Goal: Task Accomplishment & Management: Manage account settings

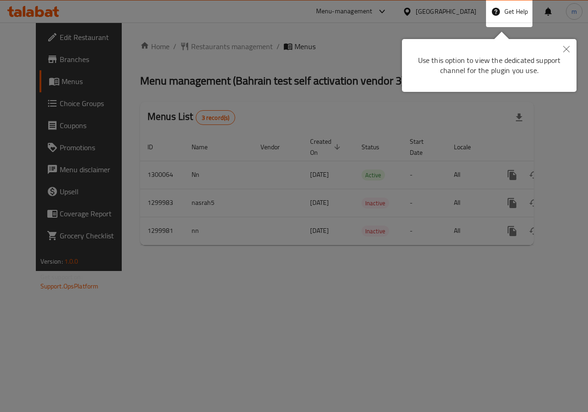
click at [570, 48] on button "Close" at bounding box center [566, 49] width 20 height 21
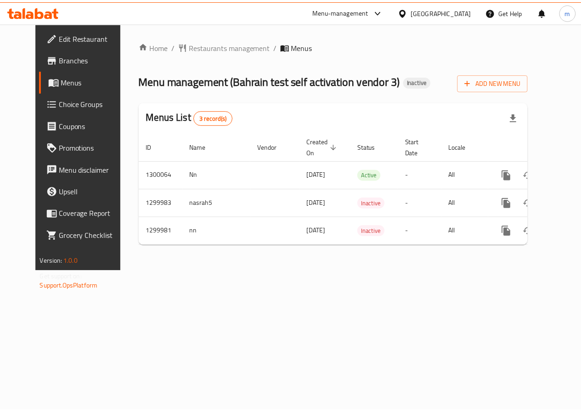
scroll to position [0, 3]
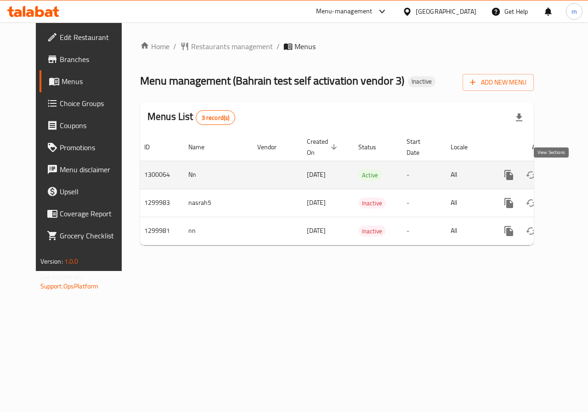
click at [571, 177] on icon "enhanced table" at bounding box center [575, 175] width 8 height 8
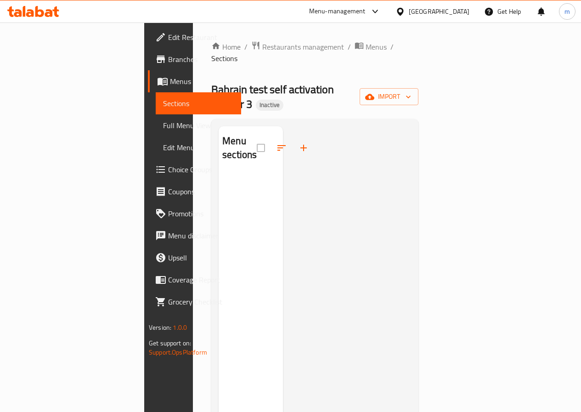
click at [163, 142] on span "Edit Menu" at bounding box center [198, 147] width 71 height 11
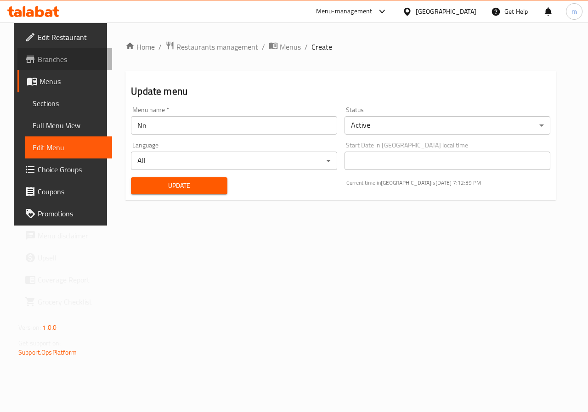
click at [52, 60] on span "Branches" at bounding box center [71, 59] width 67 height 11
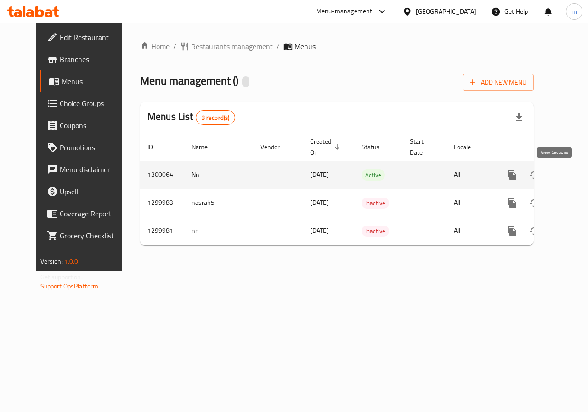
click at [573, 176] on icon "enhanced table" at bounding box center [578, 174] width 11 height 11
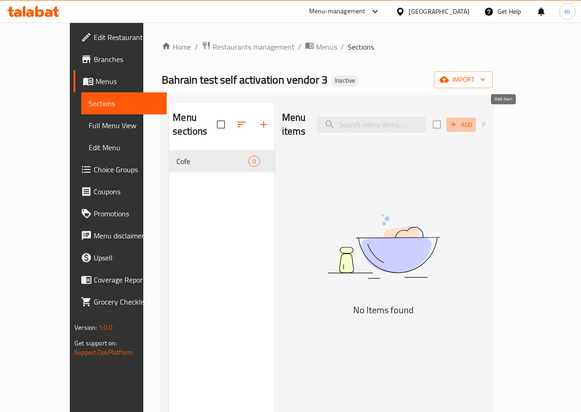
click at [457, 120] on icon "button" at bounding box center [453, 124] width 8 height 8
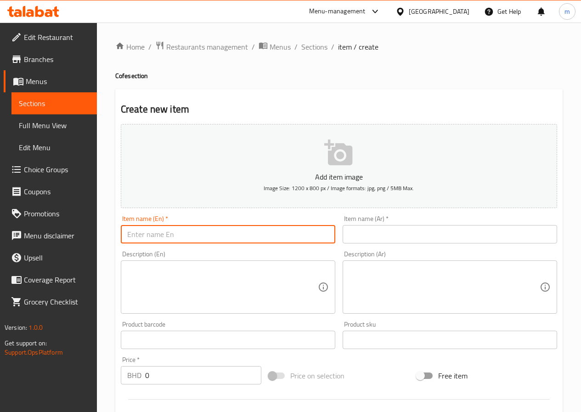
click at [173, 237] on input "text" at bounding box center [228, 234] width 215 height 18
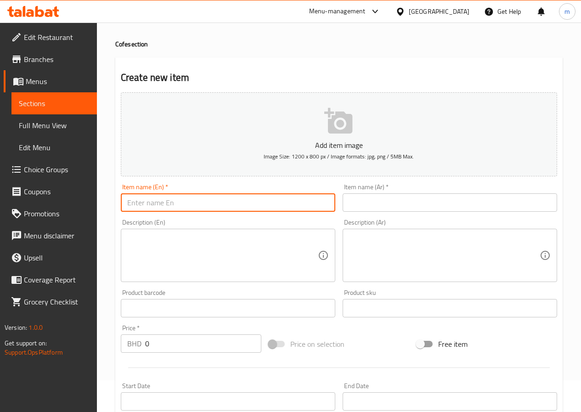
scroll to position [92, 0]
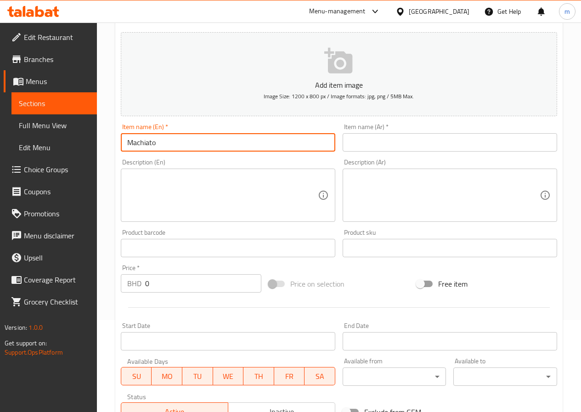
click at [138, 143] on input "Machiato" at bounding box center [228, 142] width 215 height 18
type input "Macchiato"
click at [159, 196] on textarea at bounding box center [222, 196] width 191 height 44
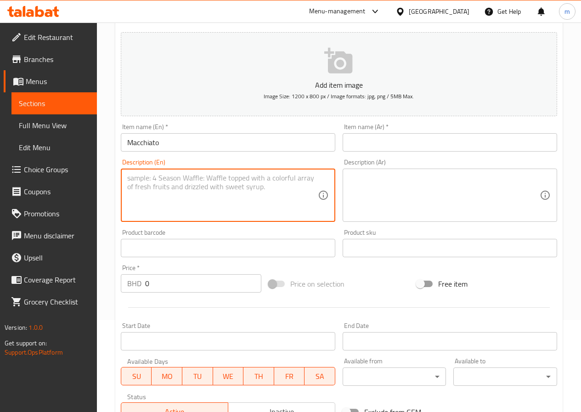
click at [409, 144] on input "text" at bounding box center [450, 142] width 215 height 18
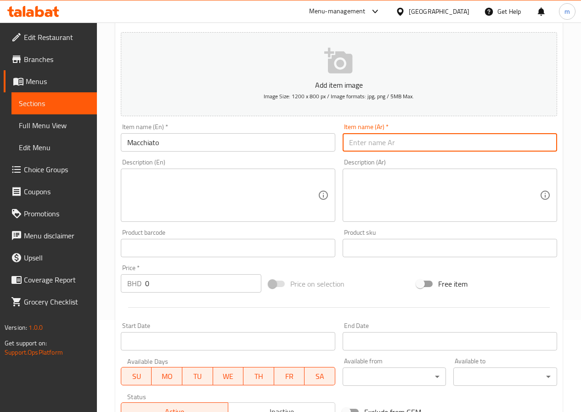
click at [233, 145] on input "Macchiato" at bounding box center [228, 142] width 215 height 18
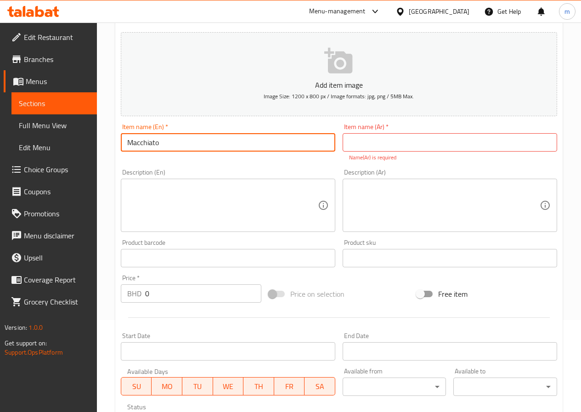
click at [233, 145] on input "Macchiato" at bounding box center [228, 142] width 215 height 18
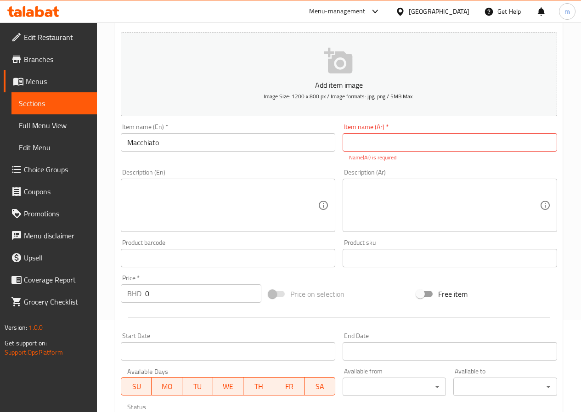
click at [433, 146] on input "text" at bounding box center [450, 142] width 215 height 18
type input "l"
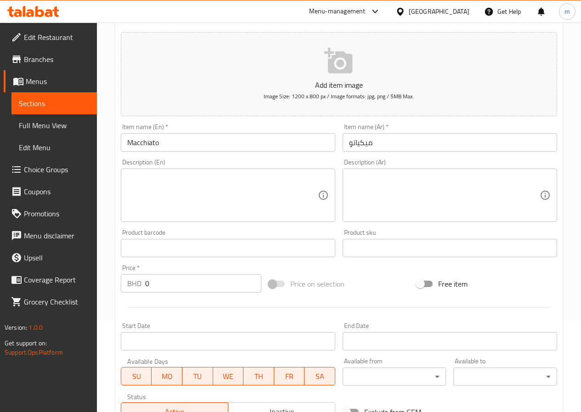
click at [187, 143] on input "Macchiato" at bounding box center [228, 142] width 215 height 18
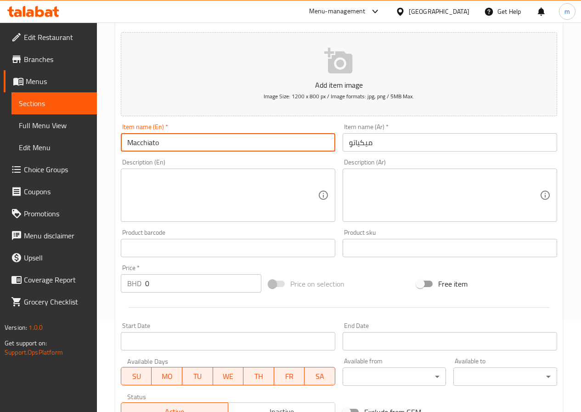
click at [187, 143] on input "Macchiato" at bounding box center [228, 142] width 215 height 18
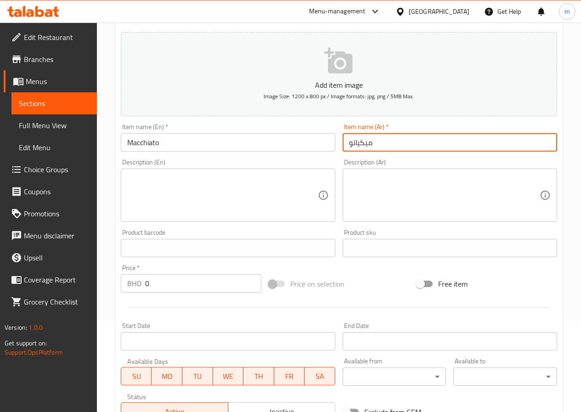
click at [363, 142] on input "ميكياتو" at bounding box center [450, 142] width 215 height 18
type input "مكياتو"
click at [250, 194] on textarea at bounding box center [222, 196] width 191 height 44
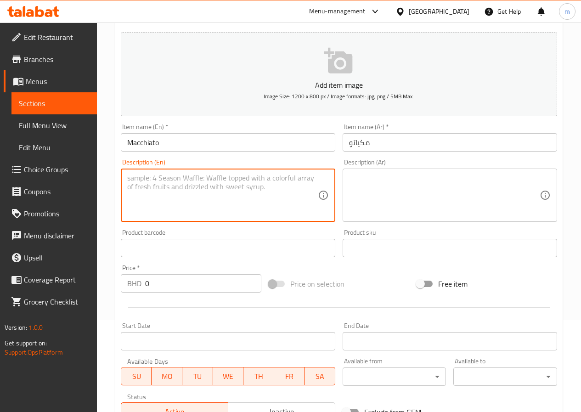
type textarea "س"
click at [129, 181] on textarea "espresso shot" at bounding box center [222, 196] width 191 height 44
click at [187, 178] on textarea "Espresso shot" at bounding box center [222, 196] width 191 height 44
click at [255, 185] on textarea "Espresso shot ,streamed milk and milk foum" at bounding box center [222, 196] width 191 height 44
click at [245, 182] on textarea "Espresso shot ,streamed milk and milk foam" at bounding box center [222, 196] width 191 height 44
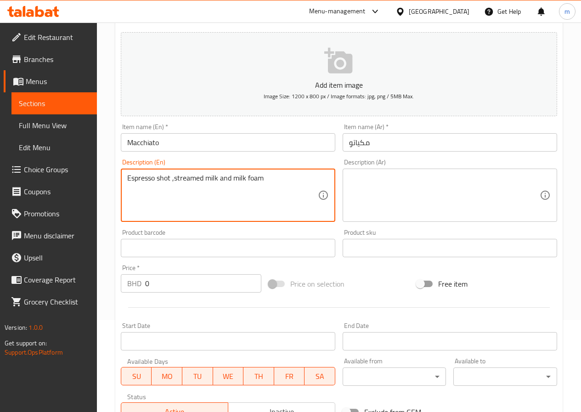
click at [245, 182] on textarea "Espresso shot ,streamed milk and milk foam" at bounding box center [222, 196] width 191 height 44
type textarea "Espresso shot ,streamed milk and milk foam"
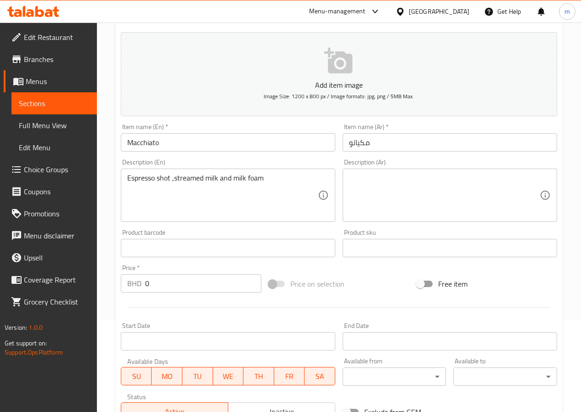
click at [578, 96] on div "Home / Restaurants management / Menus / Sections / item / create Cofe section C…" at bounding box center [339, 244] width 484 height 627
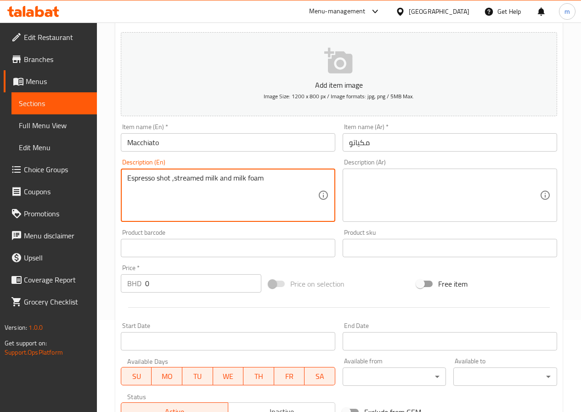
click at [164, 180] on textarea "Espresso shot ,streamed milk and milk foam" at bounding box center [222, 196] width 191 height 44
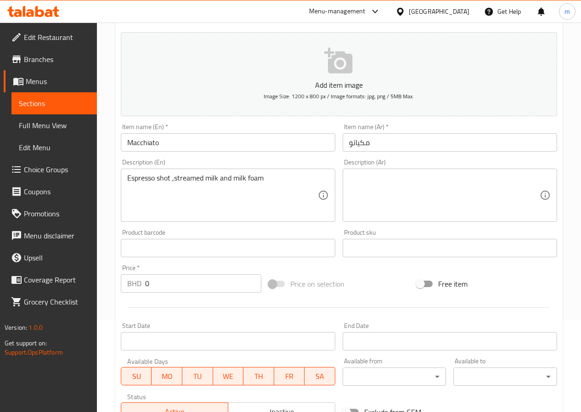
click at [403, 190] on textarea at bounding box center [444, 196] width 191 height 44
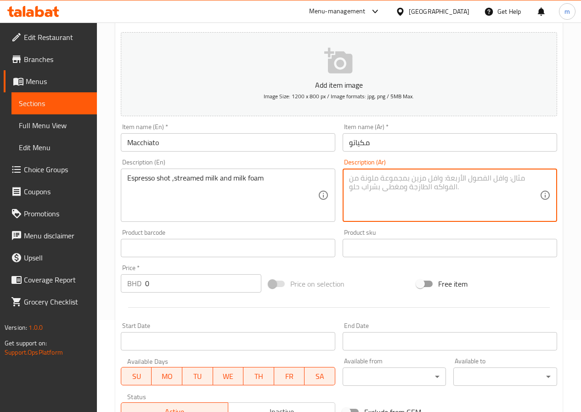
paste textarea "شوت إسبريسو"
type textarea "شوت إسبريسو،"
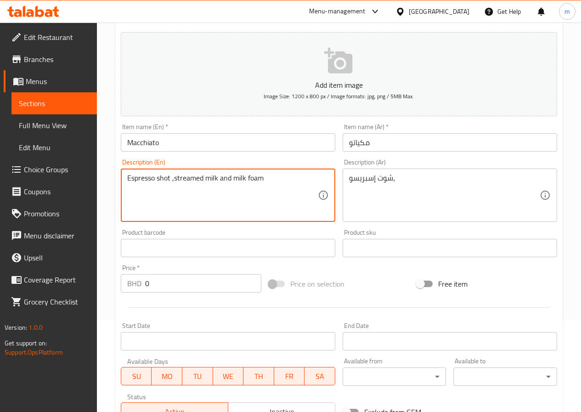
click at [194, 181] on textarea "Espresso shot ,streamed milk and milk foam" at bounding box center [222, 196] width 191 height 44
click at [175, 180] on textarea "Espresso shot ,streamed milk and milk foam" at bounding box center [222, 196] width 191 height 44
click at [171, 183] on textarea "Espresso shot , streamed milk and milk foam" at bounding box center [222, 196] width 191 height 44
type textarea "Espresso shot, streamed milk and milk foam"
drag, startPoint x: 173, startPoint y: 179, endPoint x: 212, endPoint y: 175, distance: 39.2
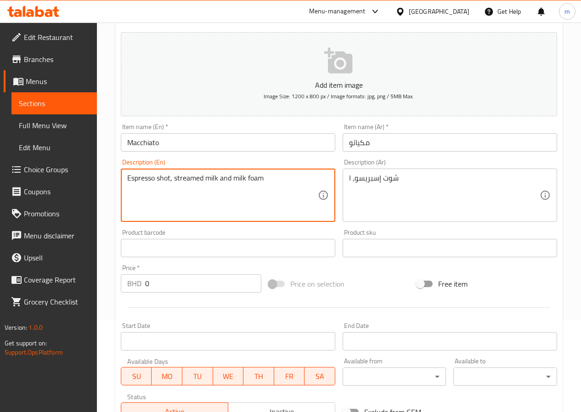
click at [200, 199] on textarea "Espresso shot, streamed milk and milk foam" at bounding box center [222, 196] width 191 height 44
drag, startPoint x: 175, startPoint y: 177, endPoint x: 217, endPoint y: 177, distance: 42.7
click at [217, 177] on textarea "Espresso shot, streamed milk and milk foam" at bounding box center [222, 196] width 191 height 44
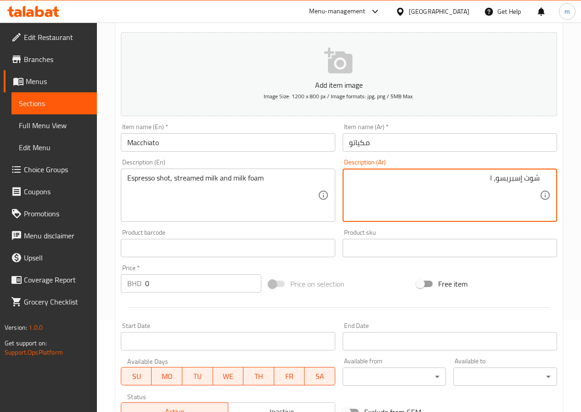
type textarea "شوت إسبريسو، ا"
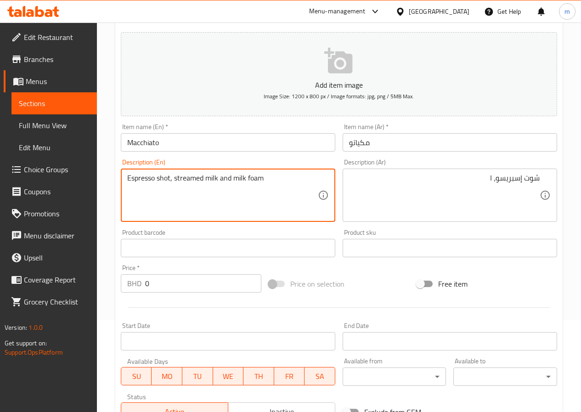
click at [149, 179] on textarea "Espresso shot, streamed milk and milk foam" at bounding box center [222, 196] width 191 height 44
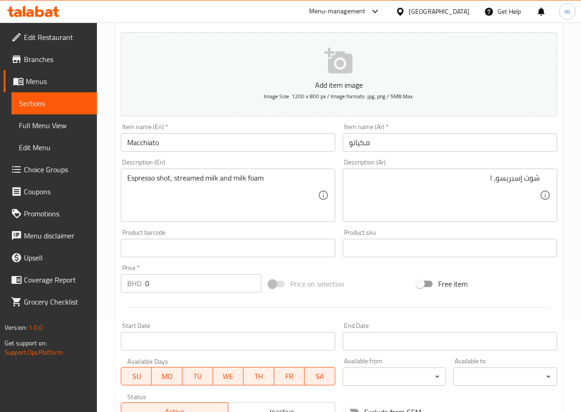
click at [181, 178] on textarea "Espresso shot, streamed milk and milk foam" at bounding box center [222, 196] width 191 height 44
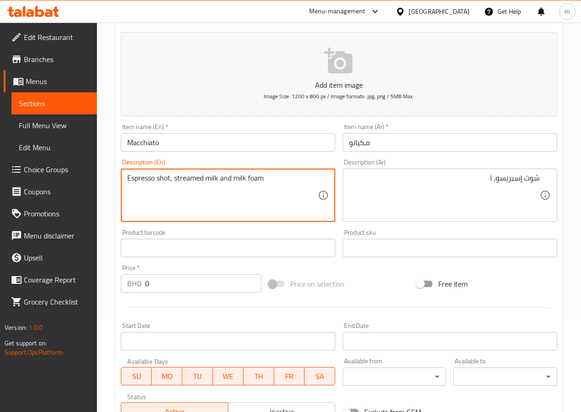
click at [181, 178] on textarea "Espresso shot, streamed milk and milk foam" at bounding box center [222, 196] width 191 height 44
paste textarea
type textarea "Espresso shot, steamed milk and milk foam"
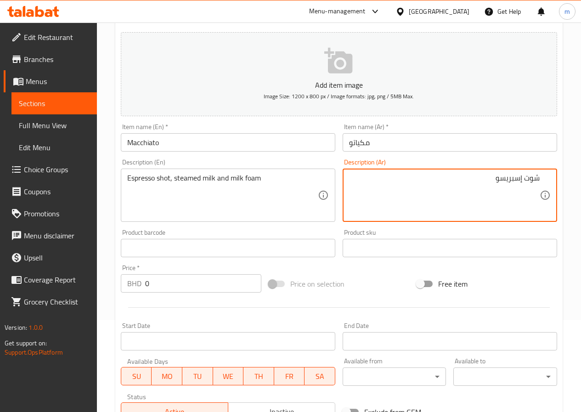
paste textarea "،"
click at [485, 182] on textarea "شوت إسبريسو" at bounding box center [444, 196] width 191 height 44
paste textarea "،"
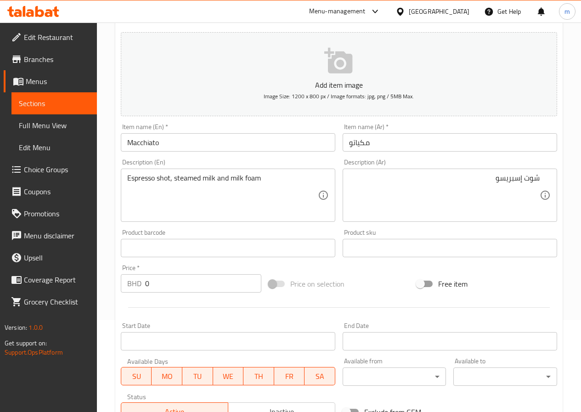
click at [462, 190] on textarea "شوت إسبريسو" at bounding box center [444, 196] width 191 height 44
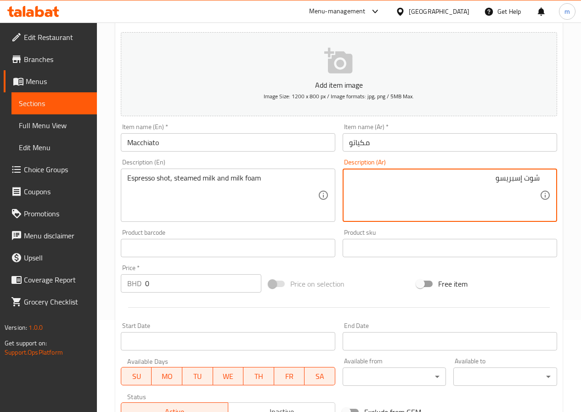
click at [462, 190] on textarea "شوت إسبريسو" at bounding box center [444, 196] width 191 height 44
paste textarea "رعة إسبرسو، حليب مبخر ورغوة حليب"
click at [484, 186] on textarea "شوت إسبريسو" at bounding box center [444, 196] width 191 height 44
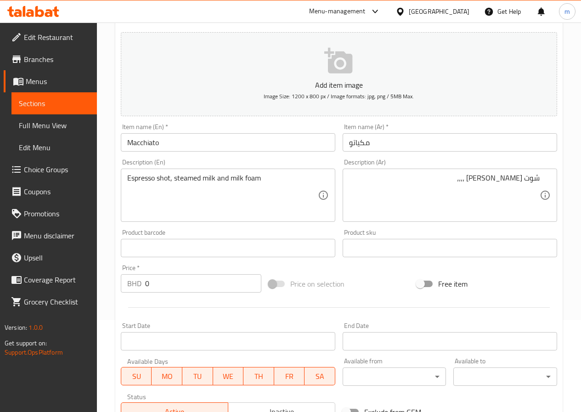
click at [442, 179] on textarea "شوت إسبريسو ،،،،" at bounding box center [444, 196] width 191 height 44
click at [479, 177] on textarea "شوت إسبريسو،" at bounding box center [444, 196] width 191 height 44
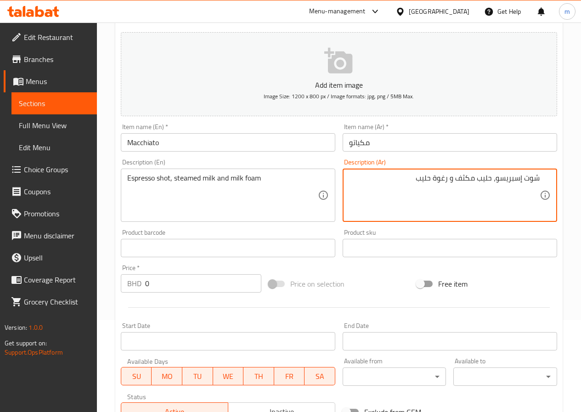
type textarea "شوت إسبريسو، حليب مكثف و رغوة حليب"
click at [268, 250] on input "text" at bounding box center [228, 248] width 215 height 18
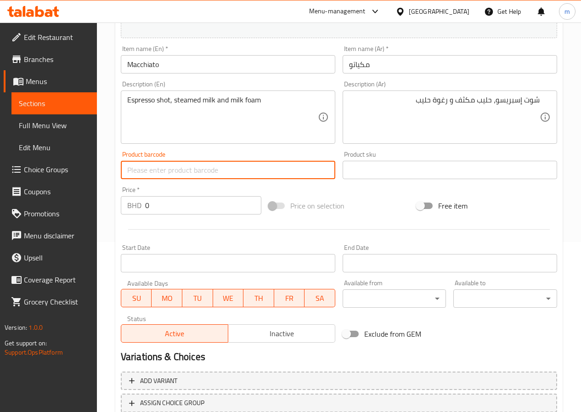
scroll to position [184, 0]
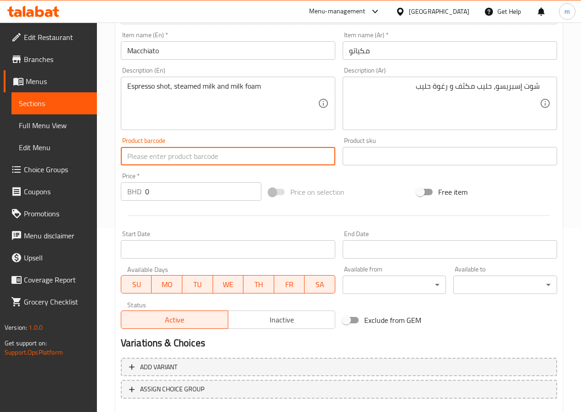
click at [172, 195] on input "0" at bounding box center [203, 191] width 116 height 18
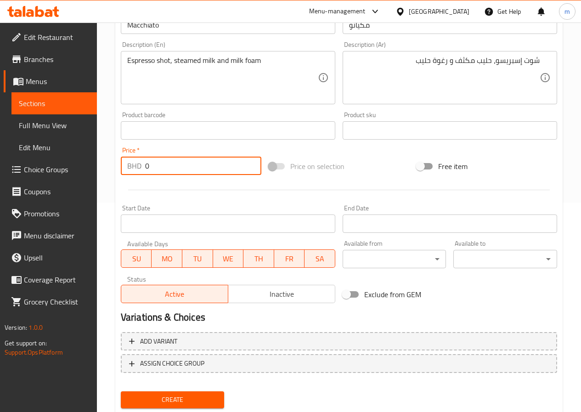
scroll to position [230, 0]
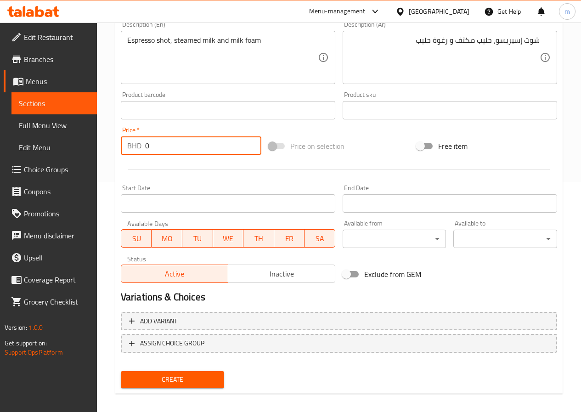
click at [174, 199] on input "Start Date" at bounding box center [228, 203] width 215 height 18
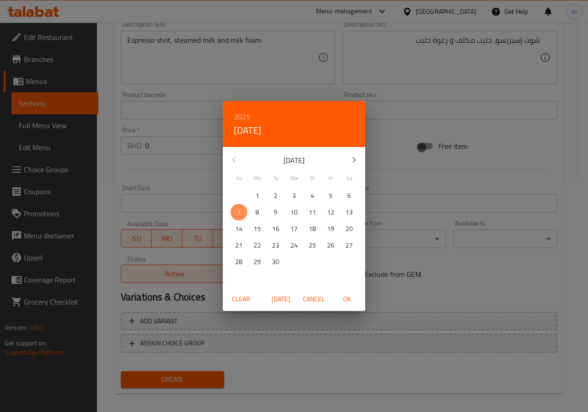
click at [235, 211] on span "7" at bounding box center [239, 212] width 17 height 11
click at [345, 302] on span "OK" at bounding box center [347, 299] width 22 height 11
type input "[DATE]"
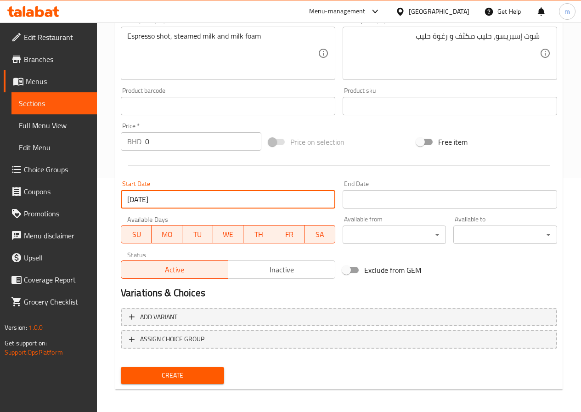
scroll to position [237, 0]
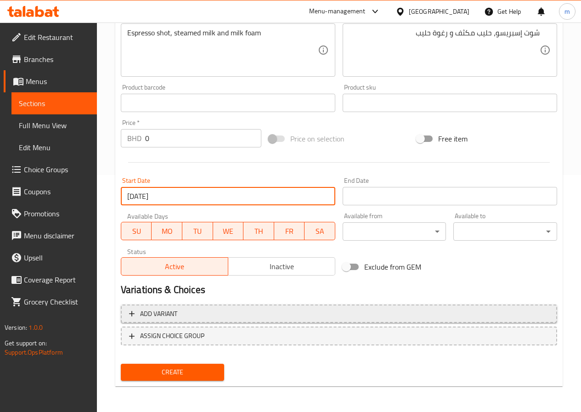
click at [167, 316] on span "Add variant" at bounding box center [158, 313] width 37 height 11
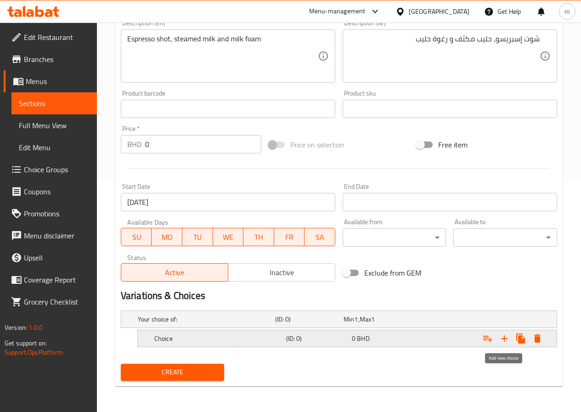
click at [505, 337] on icon "Expand" at bounding box center [504, 338] width 11 height 11
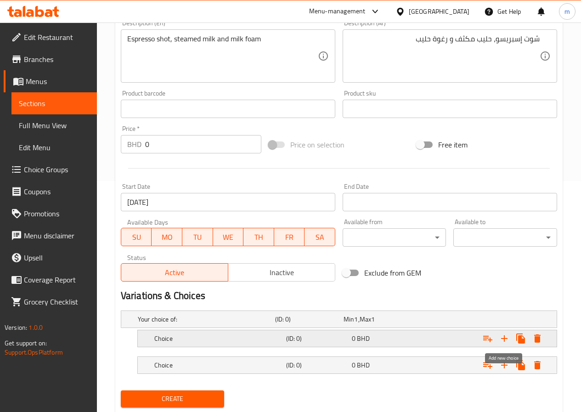
click at [505, 337] on icon "Expand" at bounding box center [504, 338] width 11 height 11
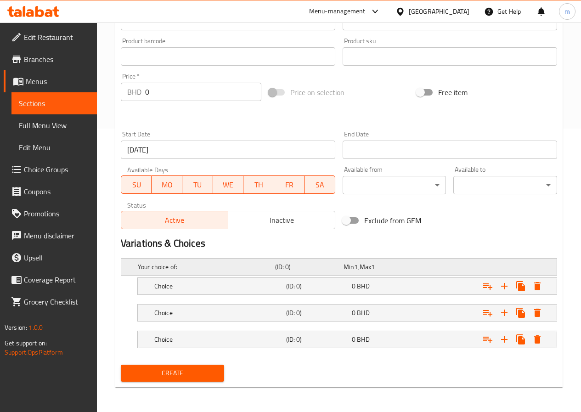
scroll to position [284, 0]
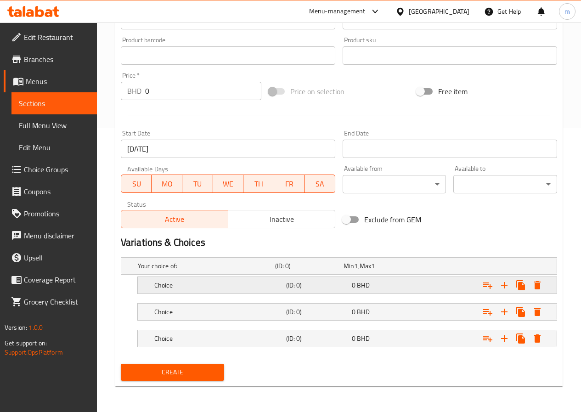
click at [189, 285] on h5 "Choice" at bounding box center [218, 285] width 128 height 9
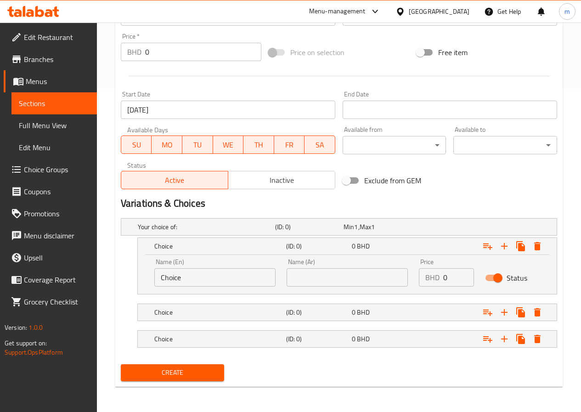
scroll to position [324, 0]
click at [192, 275] on input "Choice" at bounding box center [214, 277] width 121 height 18
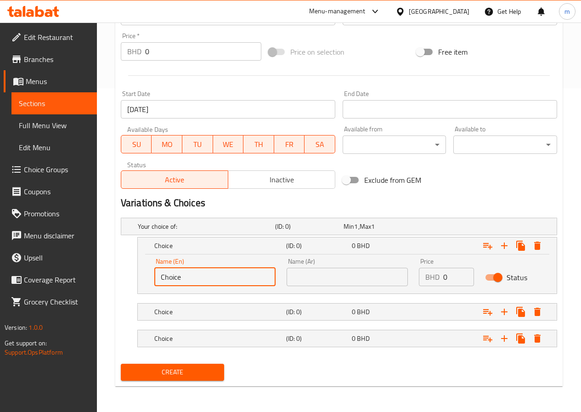
click at [192, 275] on input "Choice" at bounding box center [214, 277] width 121 height 18
type input "س"
type input "small"
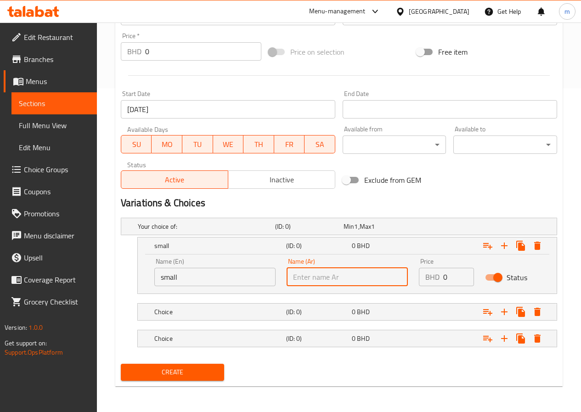
click at [335, 279] on input "text" at bounding box center [347, 277] width 121 height 18
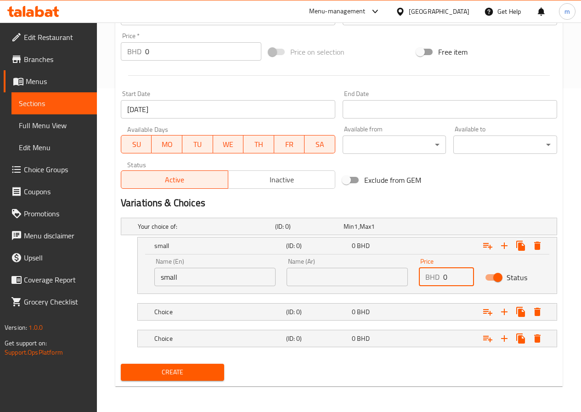
click at [444, 277] on input "0" at bounding box center [458, 277] width 31 height 18
type input "50"
click at [336, 280] on input "text" at bounding box center [347, 277] width 121 height 18
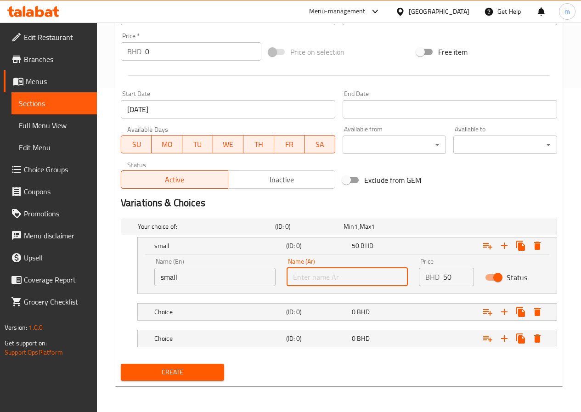
type input "e"
type input "ث"
type input "صغير"
click at [222, 311] on h5 "Choice" at bounding box center [218, 311] width 128 height 9
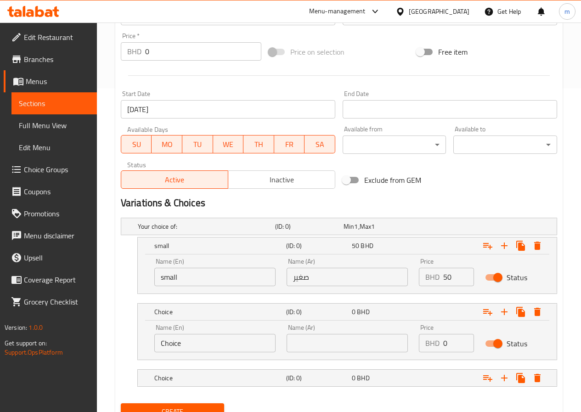
click at [190, 347] on input "Choice" at bounding box center [214, 343] width 121 height 18
type input "ة"
click at [167, 346] on input "medium" at bounding box center [214, 343] width 121 height 18
type input "Medium"
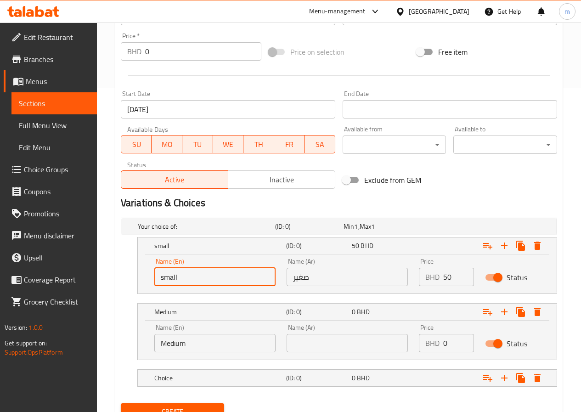
click at [164, 279] on input "small" at bounding box center [214, 277] width 121 height 18
type input "Small"
click at [305, 340] on input "text" at bounding box center [347, 343] width 121 height 18
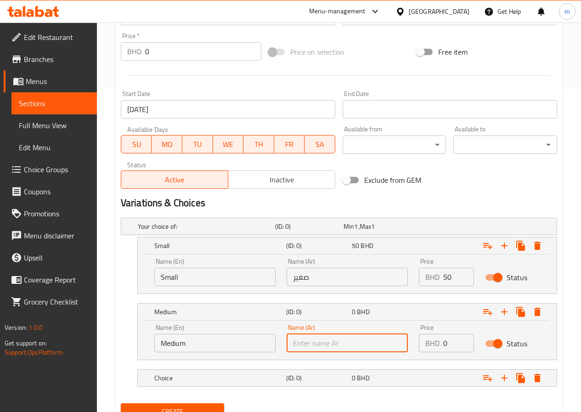
type input "d"
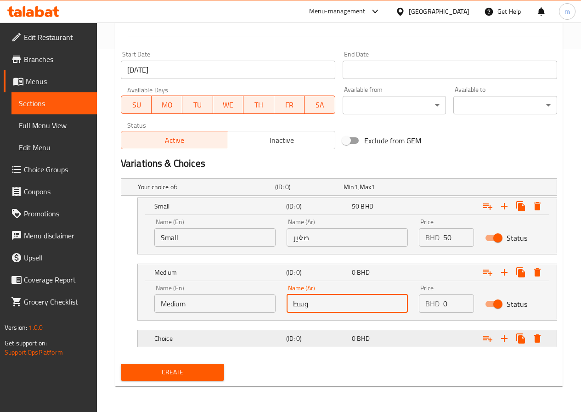
type input "وسط"
click at [273, 341] on h5 "Choice" at bounding box center [218, 338] width 128 height 9
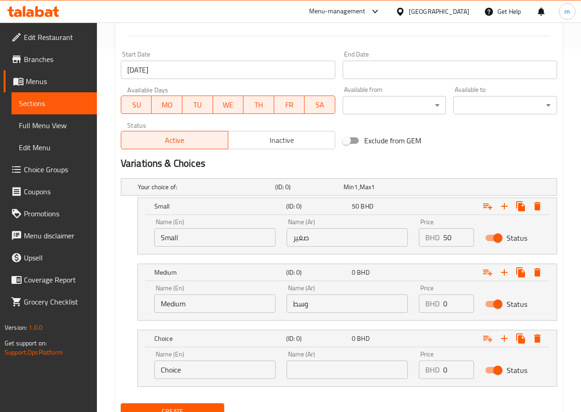
scroll to position [403, 0]
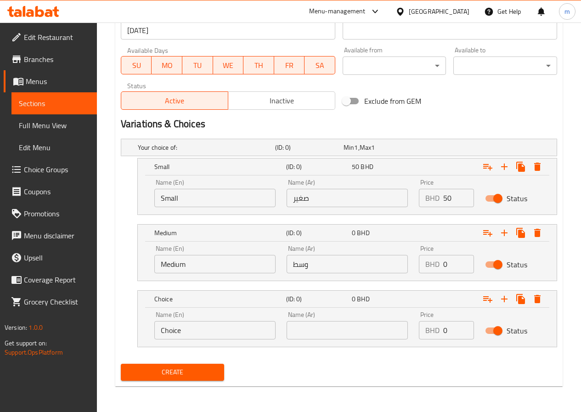
click at [193, 333] on input "Choice" at bounding box center [214, 330] width 121 height 18
type input "/"
type input "Large"
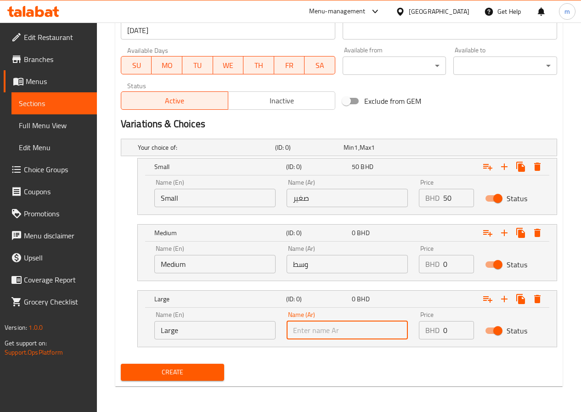
click at [368, 333] on input "text" at bounding box center [347, 330] width 121 height 18
type input ";"
type input "كبير"
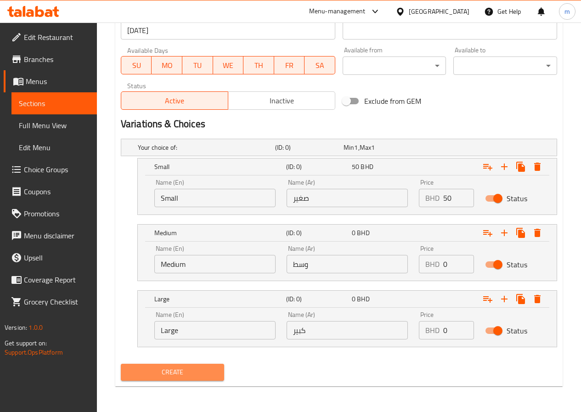
click at [200, 378] on span "Create" at bounding box center [172, 372] width 89 height 11
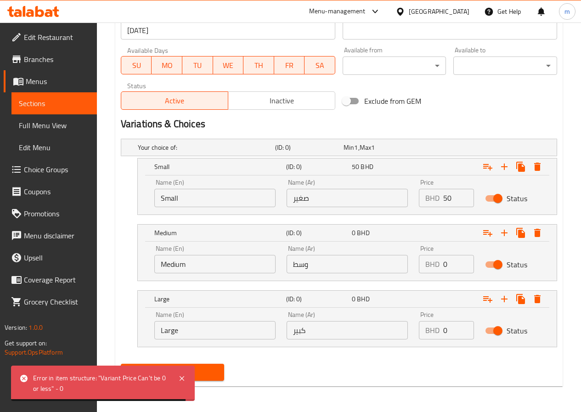
click at [452, 263] on input "0" at bounding box center [458, 264] width 31 height 18
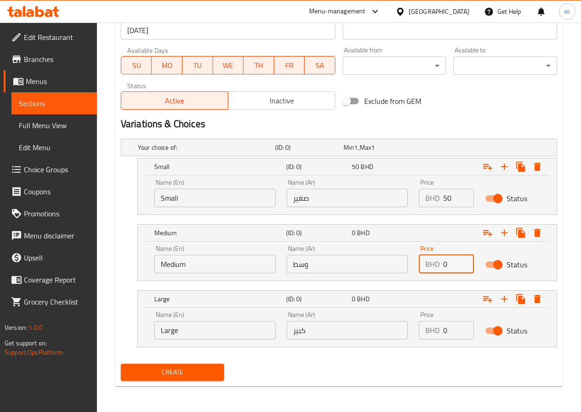
click at [452, 263] on input "0" at bounding box center [458, 264] width 31 height 18
drag, startPoint x: 448, startPoint y: 267, endPoint x: 442, endPoint y: 266, distance: 5.5
click at [442, 266] on div "BHD 0 Price" at bounding box center [446, 264] width 55 height 18
type input "60"
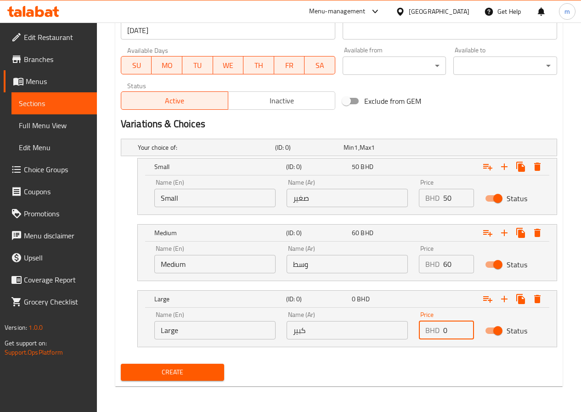
drag, startPoint x: 452, startPoint y: 333, endPoint x: 439, endPoint y: 331, distance: 14.1
click at [439, 331] on div "BHD 0 Price" at bounding box center [446, 330] width 55 height 18
type input "70"
click at [213, 367] on span "Create" at bounding box center [172, 372] width 89 height 11
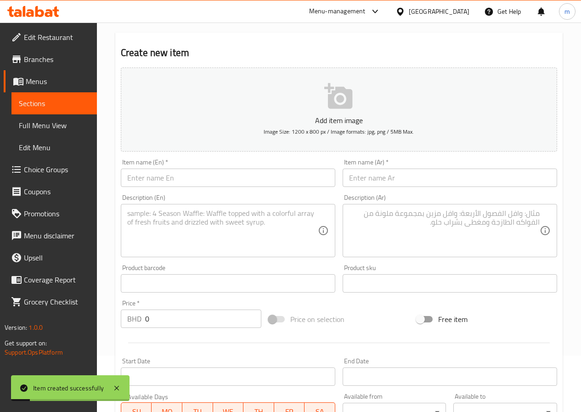
scroll to position [0, 0]
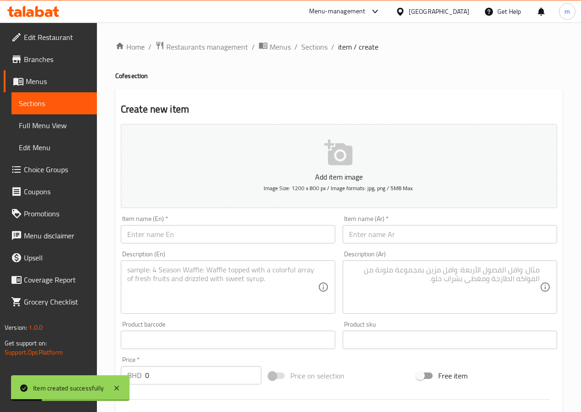
click at [38, 102] on span "Sections" at bounding box center [54, 103] width 71 height 11
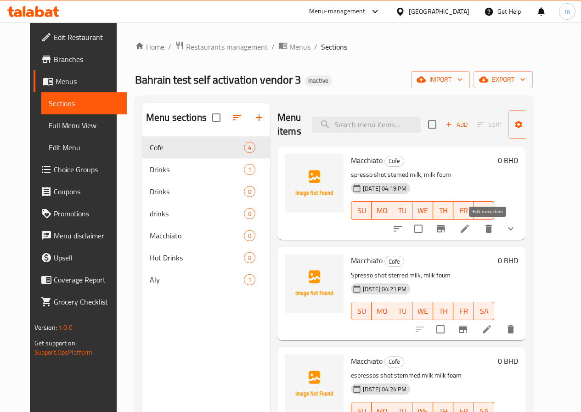
click at [470, 226] on icon at bounding box center [464, 228] width 11 height 11
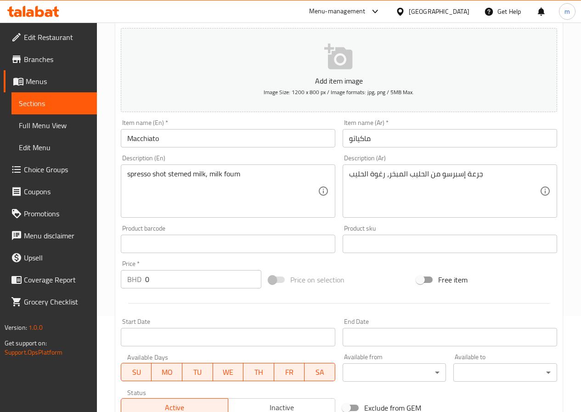
type input "صوصات الحجم الصغير:"
type input "0"
type input "صوصات الحجم الوسط:"
type input "0"
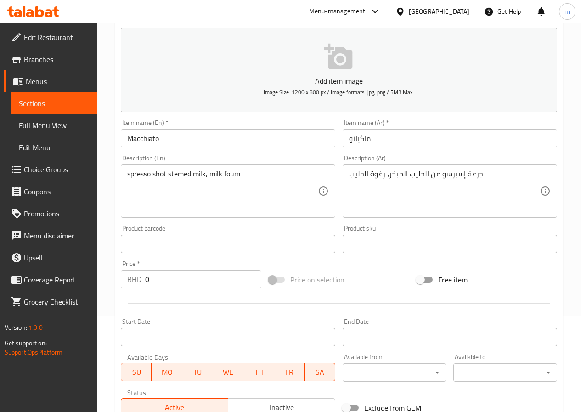
type input "0"
type input "صوصات الحجم الكبير:"
type input "0"
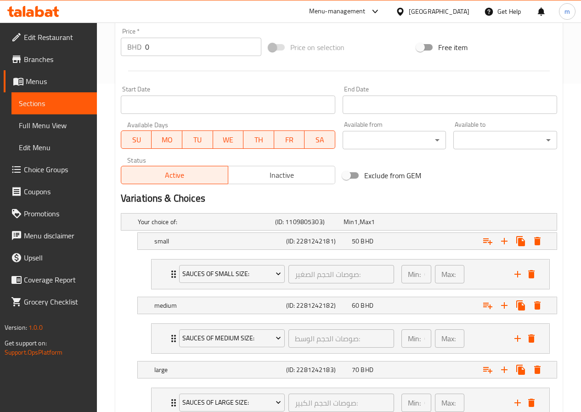
scroll to position [397, 0]
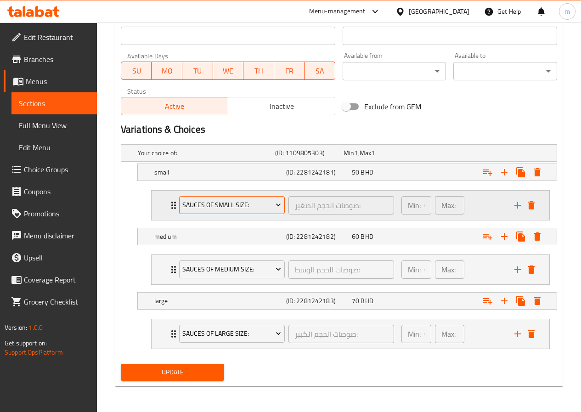
click at [233, 210] on span "Sauces of small size:" at bounding box center [231, 204] width 99 height 11
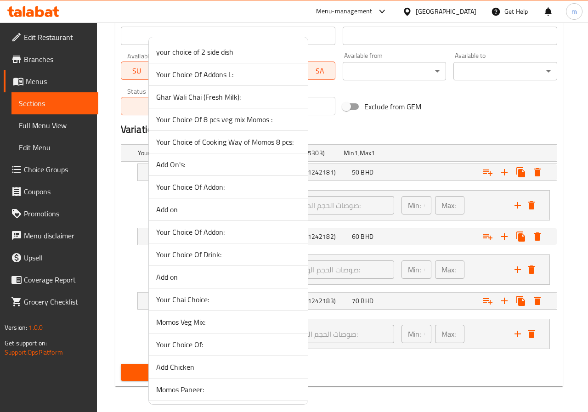
click at [356, 203] on div at bounding box center [294, 206] width 588 height 412
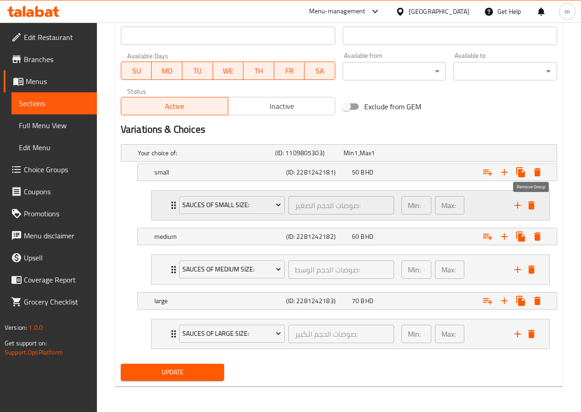
click at [530, 204] on icon "delete" at bounding box center [531, 205] width 6 height 8
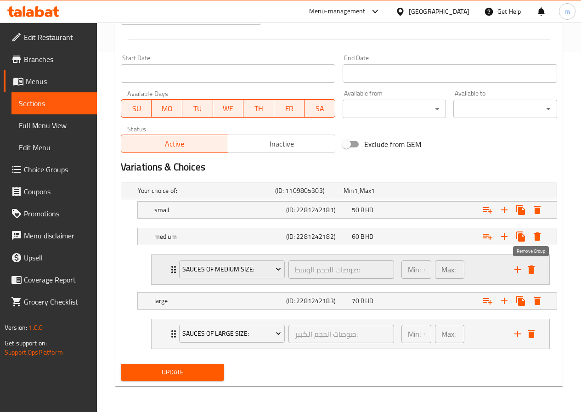
click at [534, 271] on icon "delete" at bounding box center [531, 269] width 6 height 8
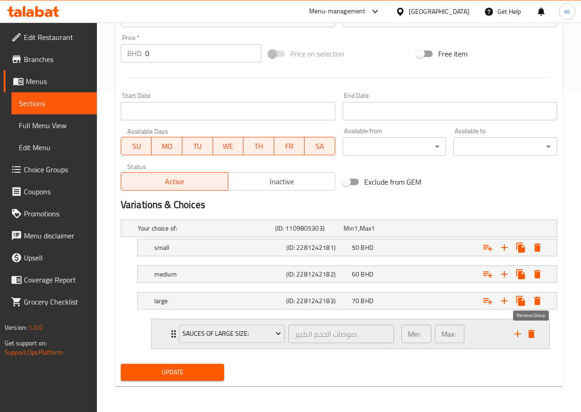
click at [529, 331] on icon "delete" at bounding box center [531, 334] width 6 height 8
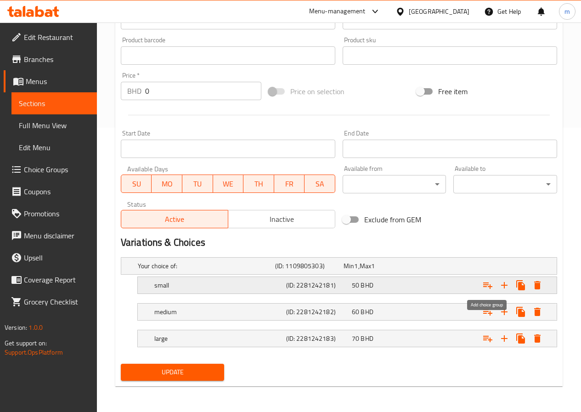
click at [486, 290] on icon "Expand" at bounding box center [487, 285] width 11 height 11
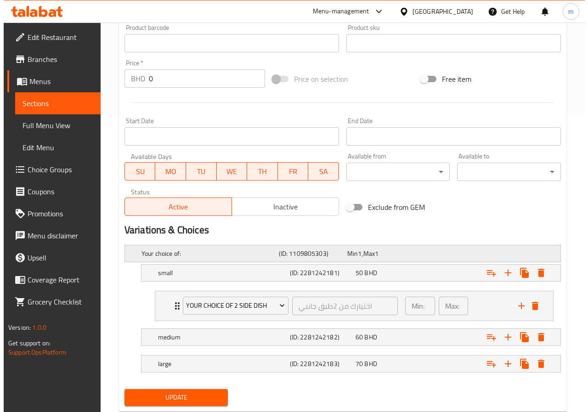
scroll to position [322, 0]
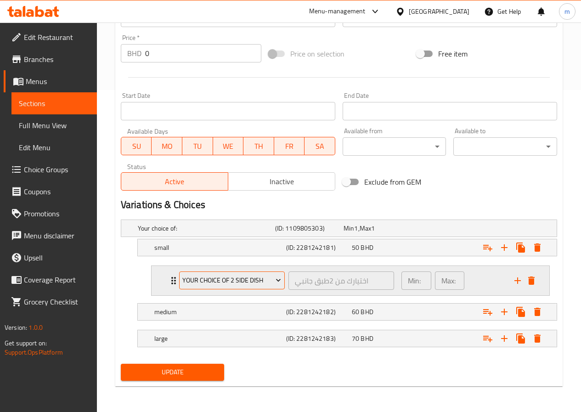
click at [258, 286] on span "your choice of 2 side dish" at bounding box center [231, 280] width 99 height 11
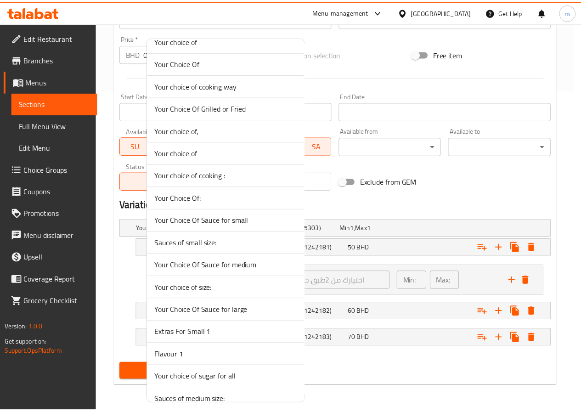
scroll to position [1339, 0]
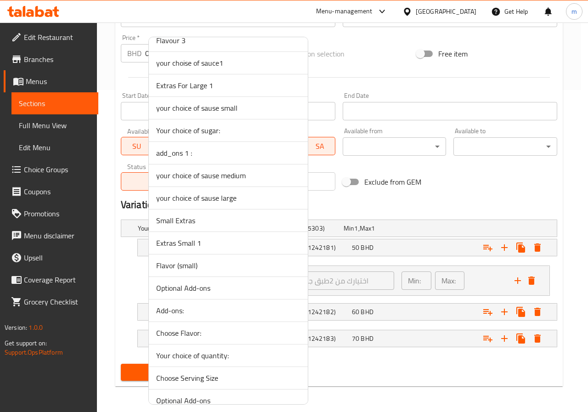
click at [240, 218] on span "Small Extras" at bounding box center [228, 220] width 144 height 11
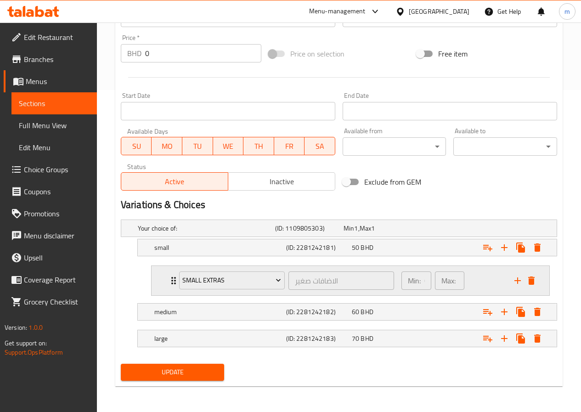
click at [171, 280] on icon "Expand" at bounding box center [173, 280] width 5 height 7
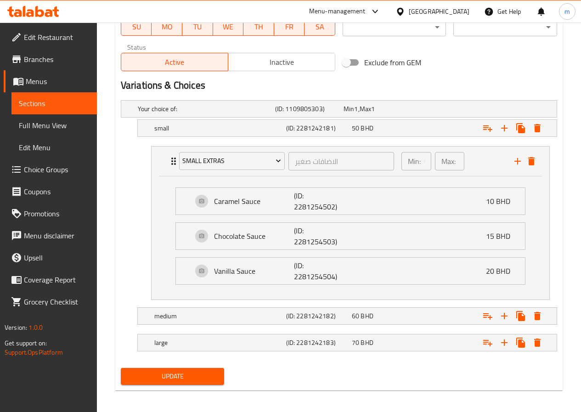
scroll to position [446, 0]
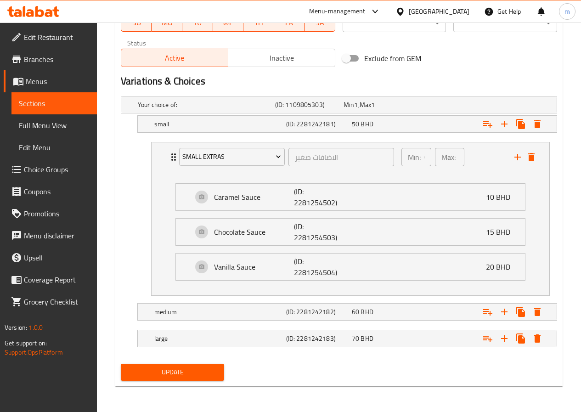
click at [211, 372] on span "Update" at bounding box center [172, 372] width 89 height 11
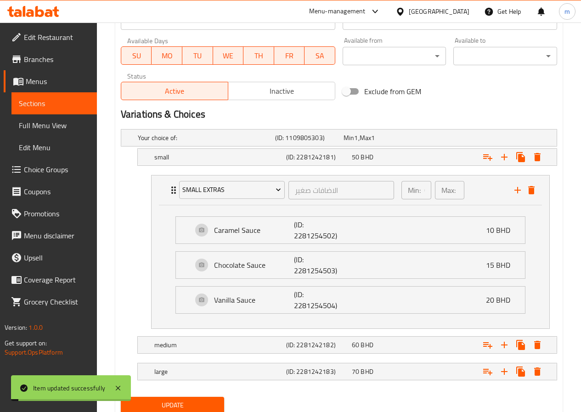
scroll to position [354, 0]
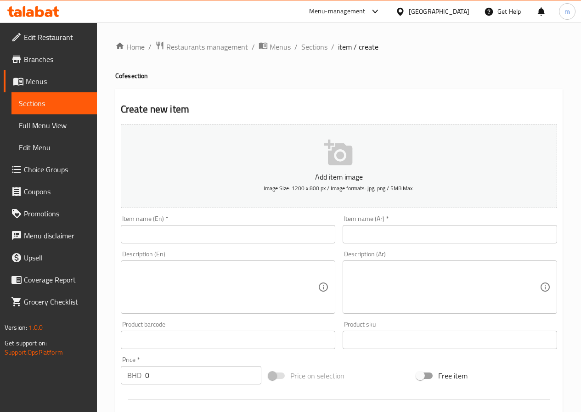
click at [50, 162] on link "Choice Groups" at bounding box center [50, 169] width 93 height 22
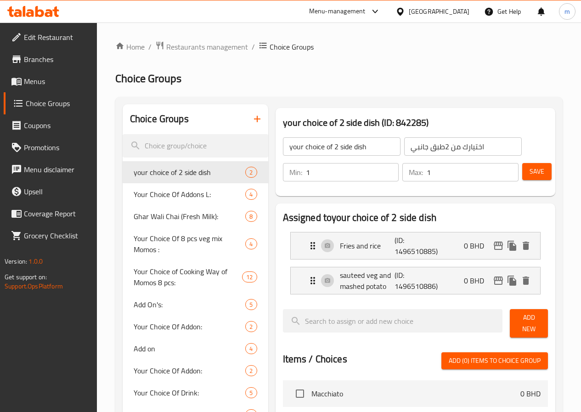
click at [252, 119] on icon "button" at bounding box center [257, 118] width 11 height 11
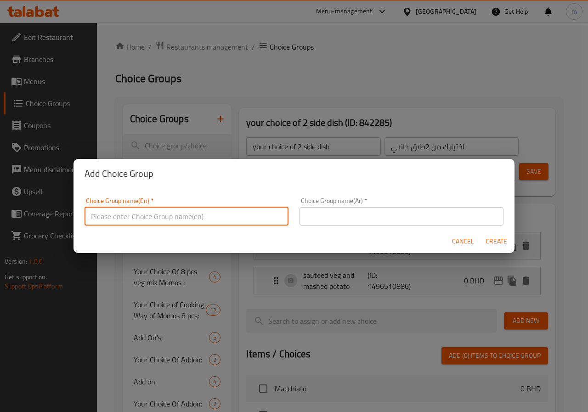
click at [120, 220] on input "text" at bounding box center [187, 216] width 204 height 18
type input "س"
type input "ِ"
type input "س"
type input "a"
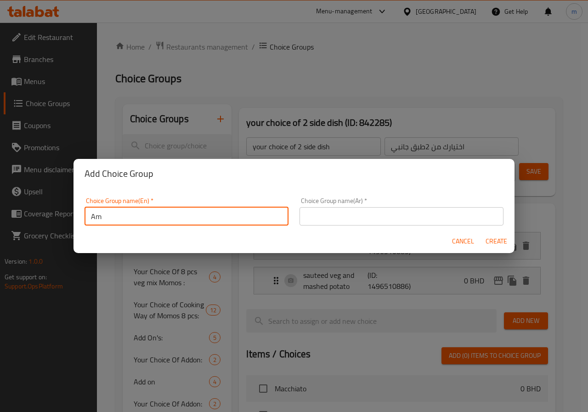
type input "A"
click at [112, 220] on input "Small extras" at bounding box center [187, 216] width 204 height 18
type input "Small Extras"
click at [337, 210] on input "text" at bounding box center [401, 216] width 204 height 18
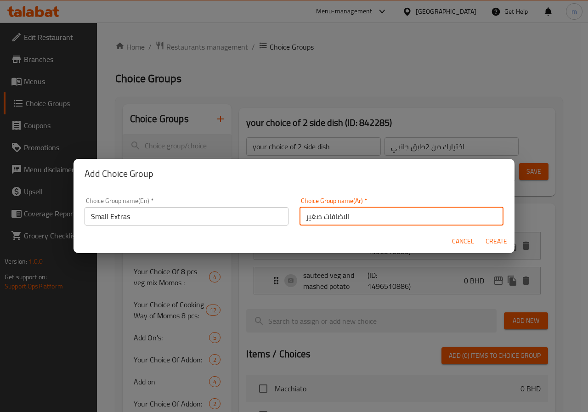
type input "الاضافات صغير"
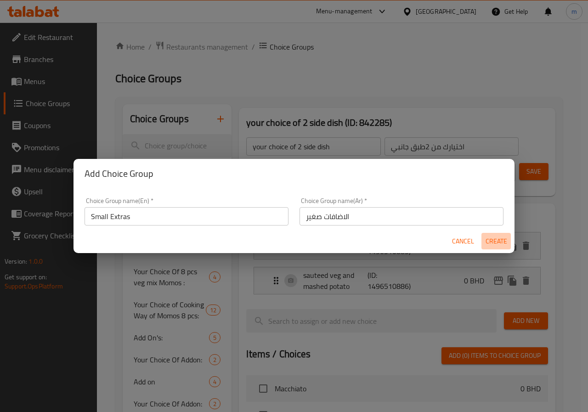
click at [503, 242] on span "Create" at bounding box center [496, 241] width 22 height 11
type input "Small Extras"
type input "الاضافات صغير"
type input "0"
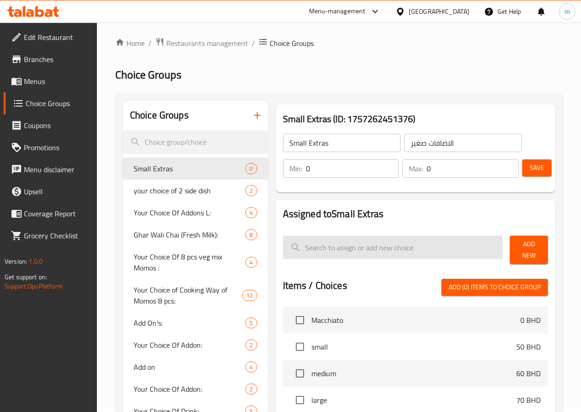
scroll to position [46, 0]
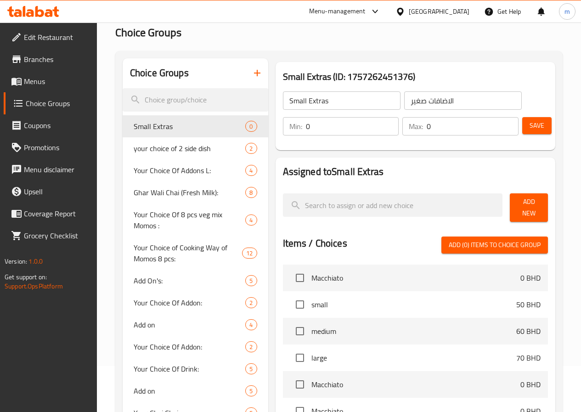
click at [340, 124] on input "0" at bounding box center [352, 126] width 93 height 18
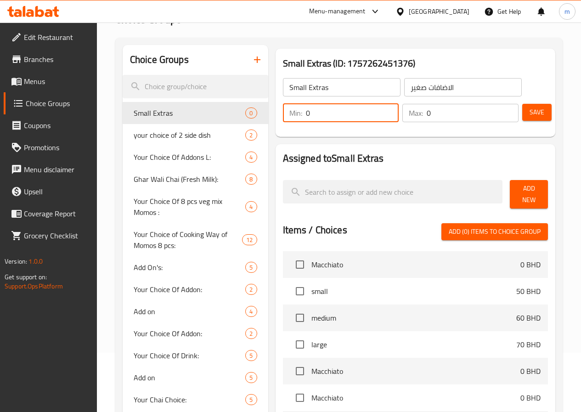
scroll to position [0, 0]
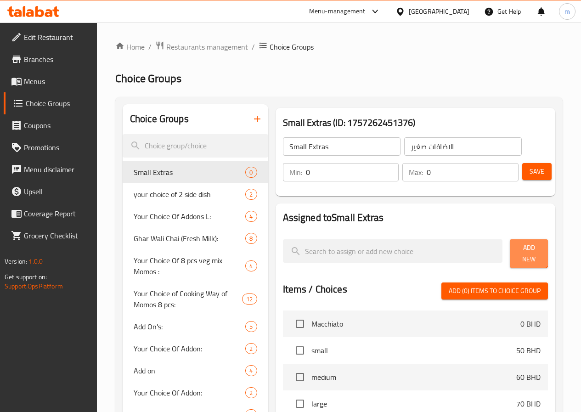
click at [517, 244] on button "Add New" at bounding box center [529, 253] width 38 height 28
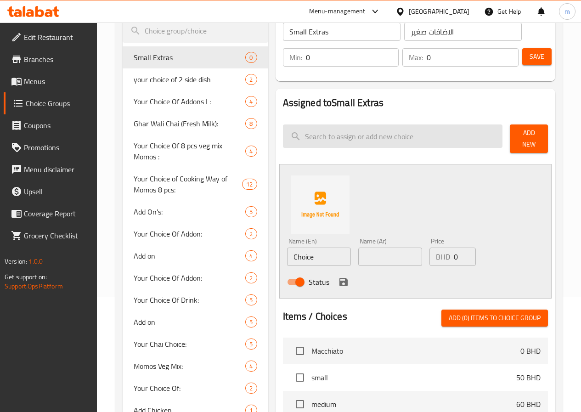
scroll to position [138, 0]
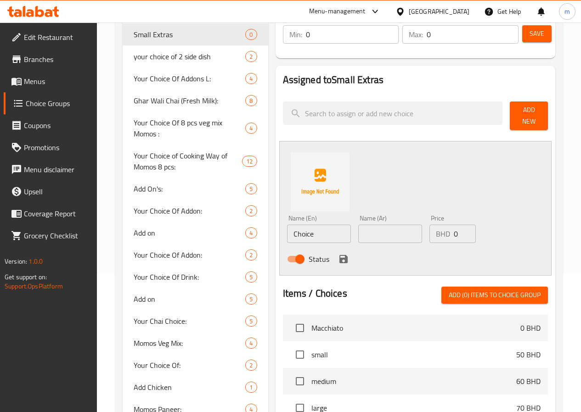
click at [288, 225] on input "Choice" at bounding box center [319, 234] width 64 height 18
click at [355, 225] on div "Name (Ar) Name (Ar)" at bounding box center [390, 228] width 71 height 35
click at [298, 229] on input "Choice" at bounding box center [319, 234] width 64 height 18
click at [304, 228] on input "Choice" at bounding box center [319, 234] width 64 height 18
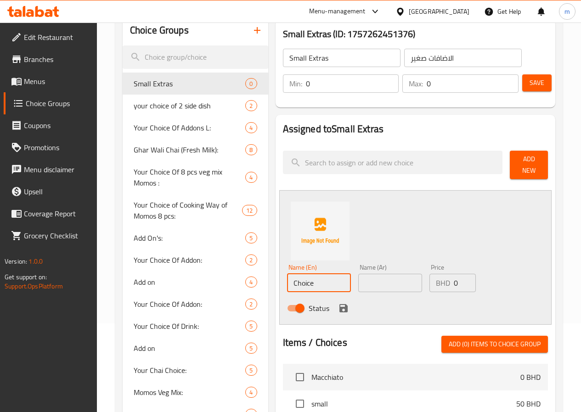
scroll to position [92, 0]
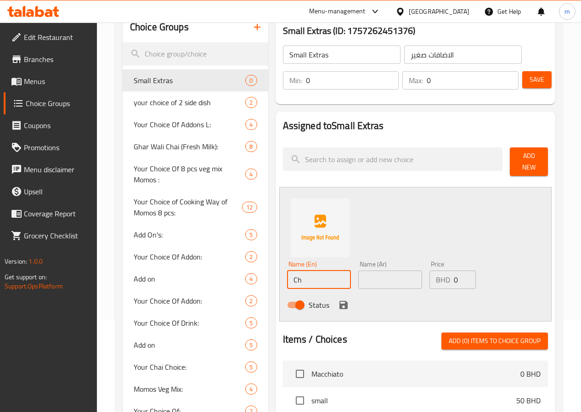
type input "C"
type input "x"
type input "c"
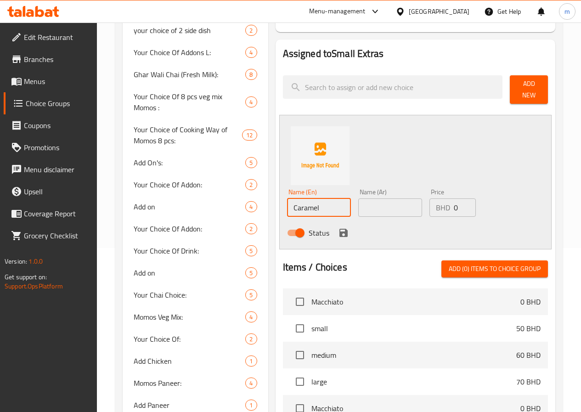
scroll to position [184, 0]
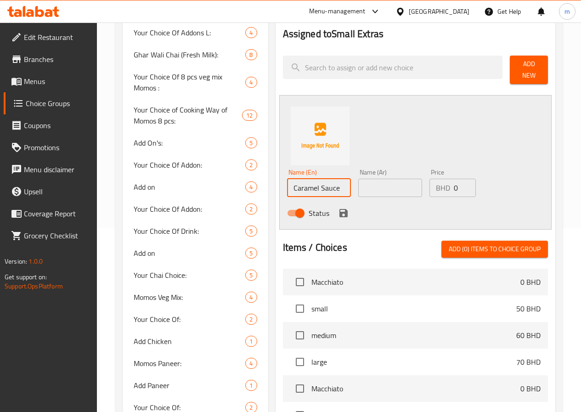
type input "Caramel Sauce"
click at [358, 187] on input "text" at bounding box center [390, 188] width 64 height 18
type input "d"
type input "صوص كراميل"
click at [454, 185] on input "0" at bounding box center [465, 188] width 22 height 18
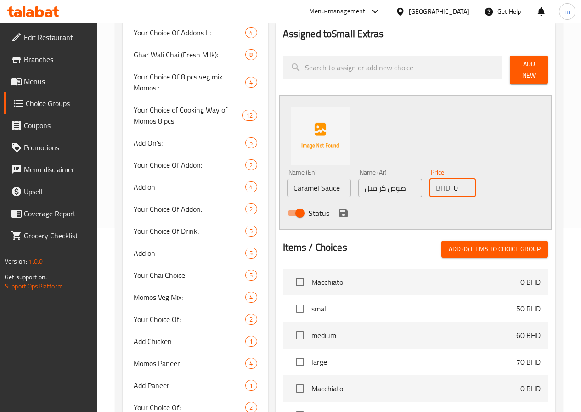
click at [454, 185] on input "0" at bounding box center [465, 188] width 22 height 18
type input "10"
click at [339, 209] on icon "save" at bounding box center [343, 213] width 8 height 8
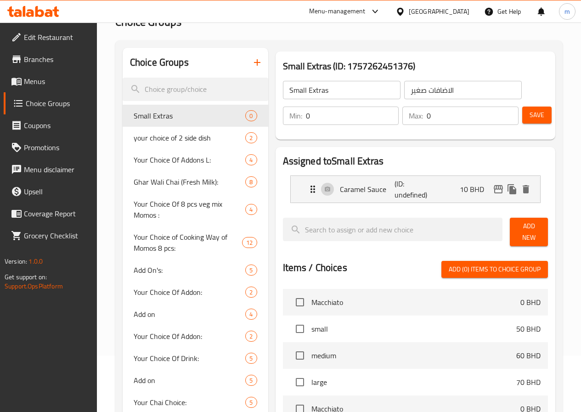
scroll to position [92, 0]
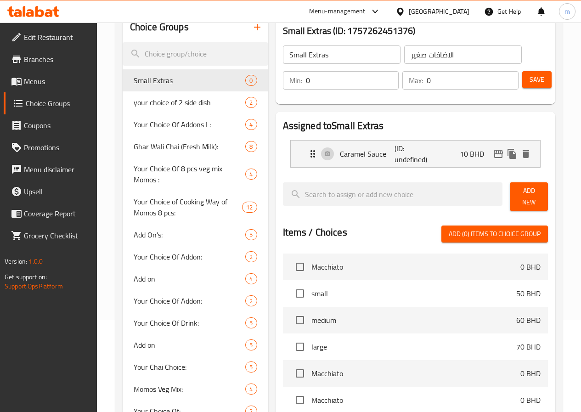
click at [530, 192] on span "Add New" at bounding box center [528, 196] width 23 height 23
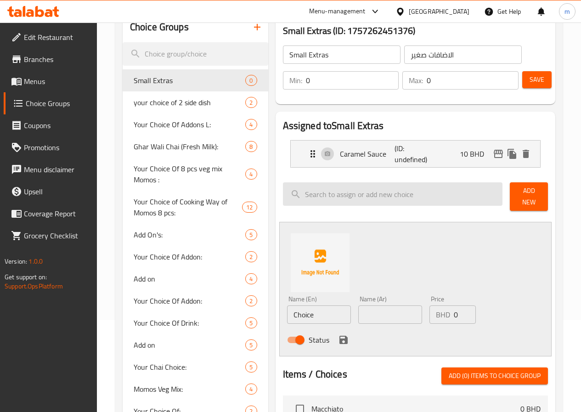
click at [299, 190] on input "search" at bounding box center [393, 193] width 220 height 23
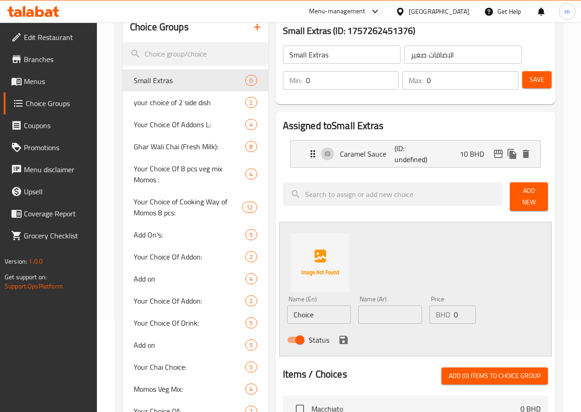
click at [287, 311] on input "Choice" at bounding box center [319, 314] width 64 height 18
type input "ؤ"
type input "Chocolate Sauce"
click at [386, 311] on input "text" at bounding box center [390, 314] width 64 height 18
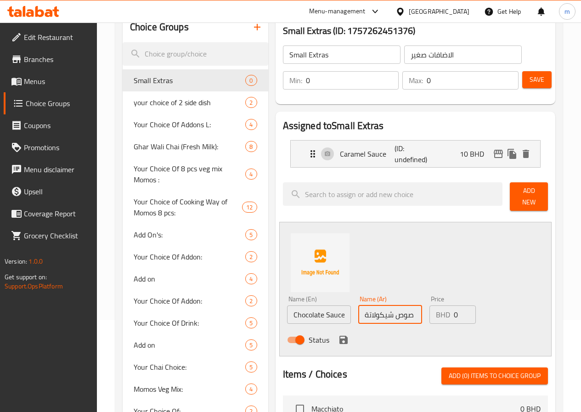
type input "صوص شيكولاتة"
click at [454, 311] on input "0" at bounding box center [465, 314] width 22 height 18
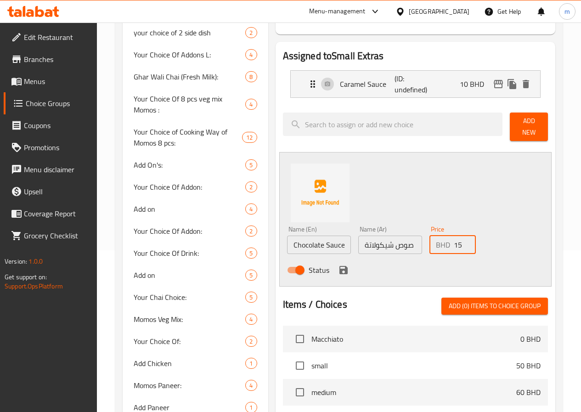
scroll to position [184, 0]
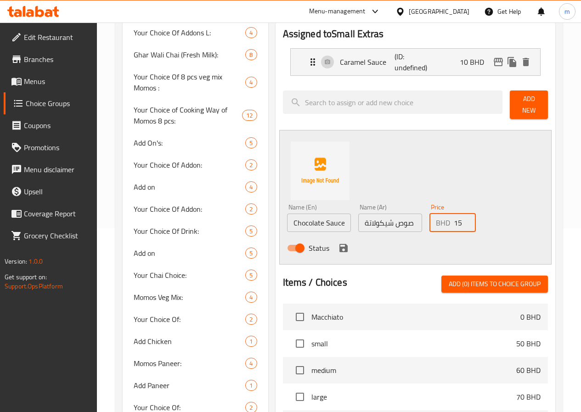
type input "15"
click at [338, 244] on icon "save" at bounding box center [343, 248] width 11 height 11
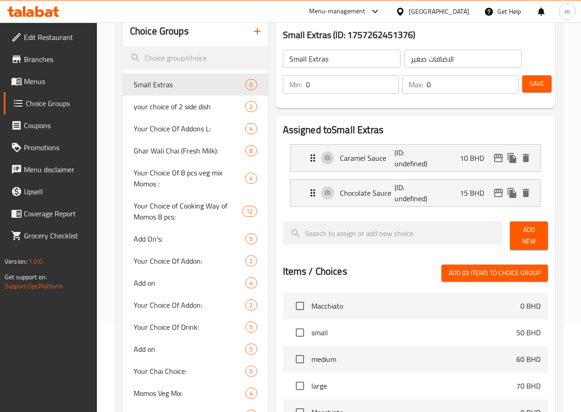
scroll to position [92, 0]
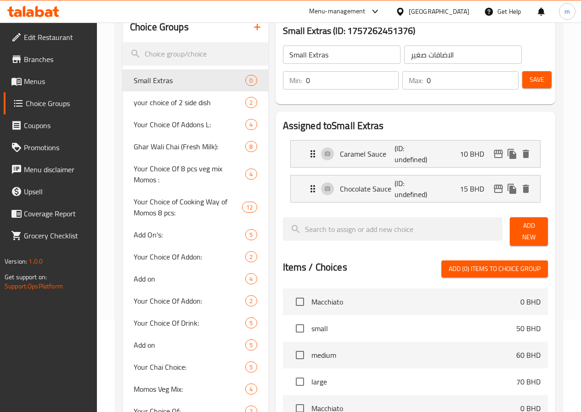
click at [534, 234] on span "Add New" at bounding box center [528, 231] width 23 height 23
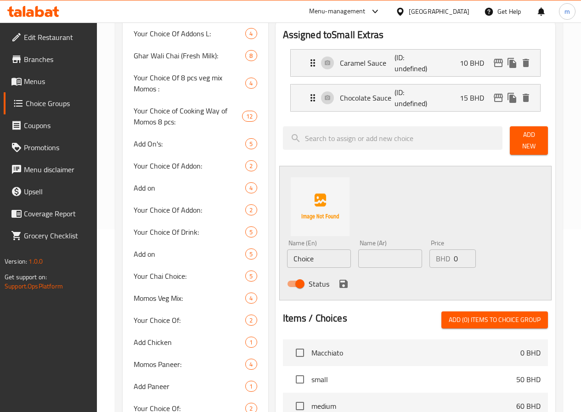
scroll to position [184, 0]
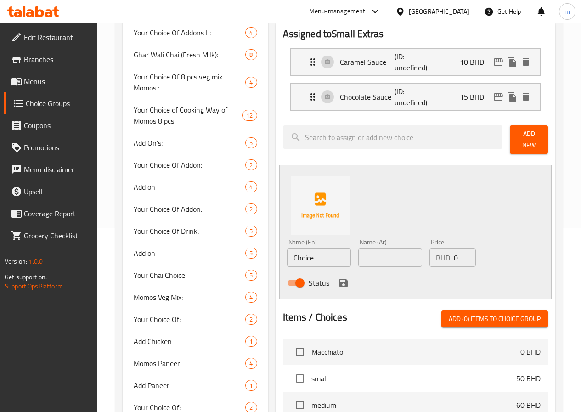
click at [370, 248] on input "text" at bounding box center [390, 257] width 64 height 18
click at [304, 256] on input "Choice" at bounding box center [319, 257] width 64 height 18
type input "ؤ"
type input "a"
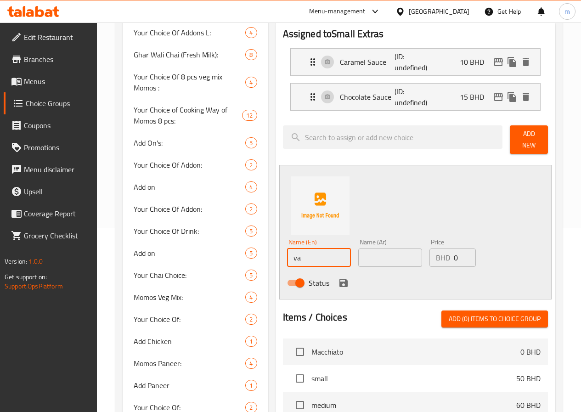
type input "v"
type input "Vanilla Sauce"
click at [383, 255] on input "text" at bounding box center [390, 257] width 64 height 18
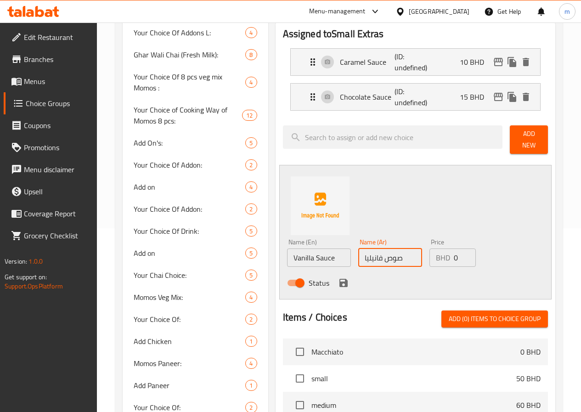
type input "صوص فانيليا"
click at [454, 259] on input "0" at bounding box center [465, 257] width 22 height 18
click at [454, 254] on input "02" at bounding box center [465, 257] width 22 height 18
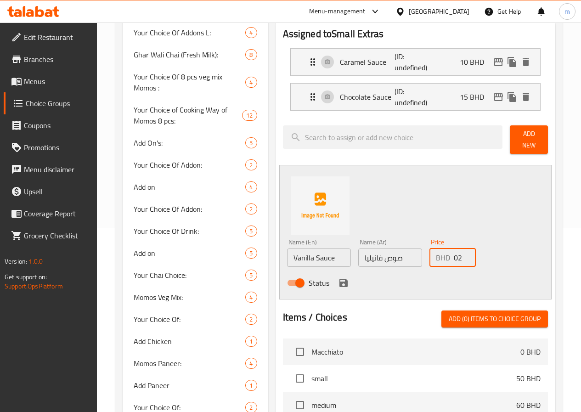
click at [454, 254] on input "02" at bounding box center [465, 257] width 22 height 18
type input "20"
click at [339, 279] on icon "save" at bounding box center [343, 283] width 8 height 8
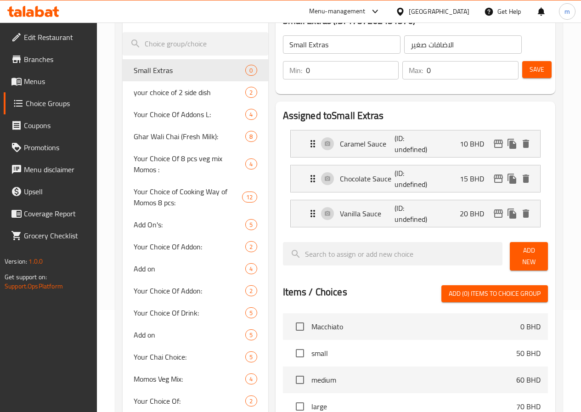
scroll to position [0, 0]
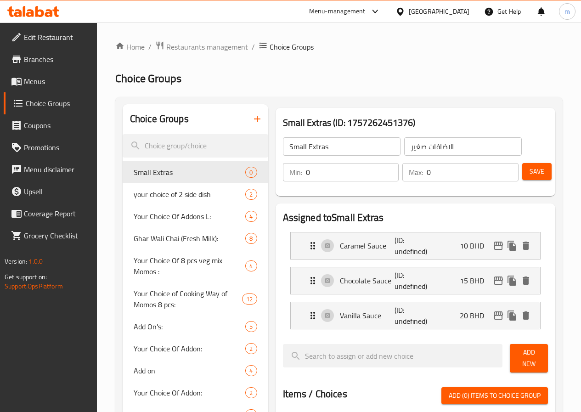
click at [427, 171] on input "0" at bounding box center [473, 172] width 92 height 18
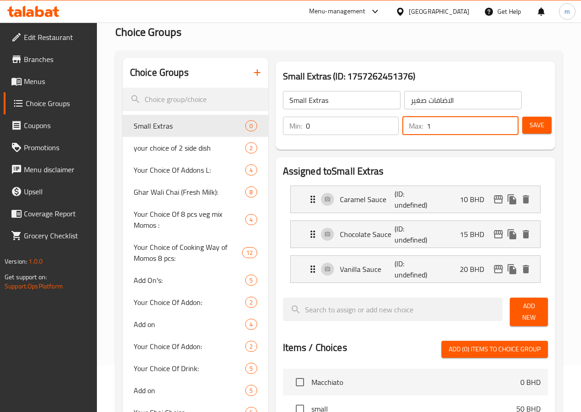
scroll to position [46, 0]
type input "1"
click at [531, 123] on span "Save" at bounding box center [537, 125] width 15 height 11
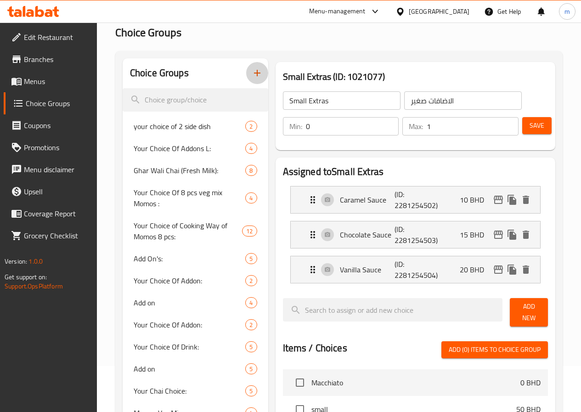
click at [252, 72] on icon "button" at bounding box center [257, 73] width 11 height 11
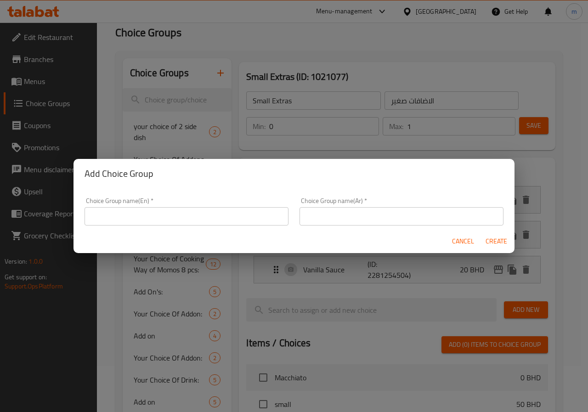
click at [143, 222] on input "text" at bounding box center [187, 216] width 204 height 18
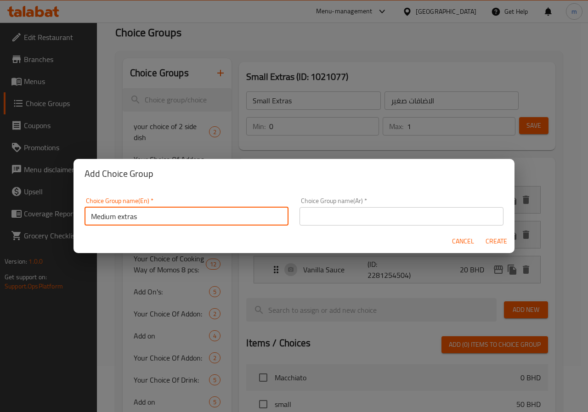
type input "Medium extras"
click at [328, 213] on input "text" at bounding box center [401, 216] width 204 height 18
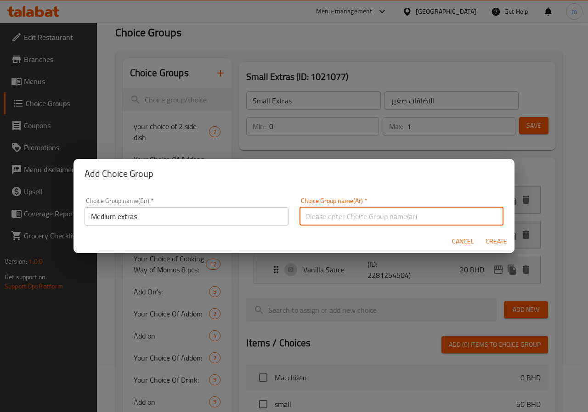
type input "f"
type input "اختيارات وسط"
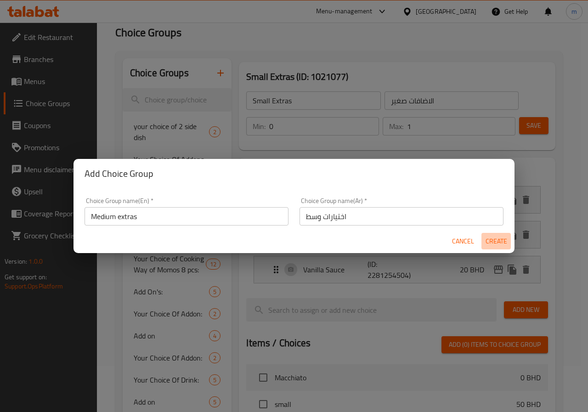
click at [495, 239] on span "Create" at bounding box center [496, 241] width 22 height 11
type input "Medium extras"
type input "اختيارات وسط"
type input "0"
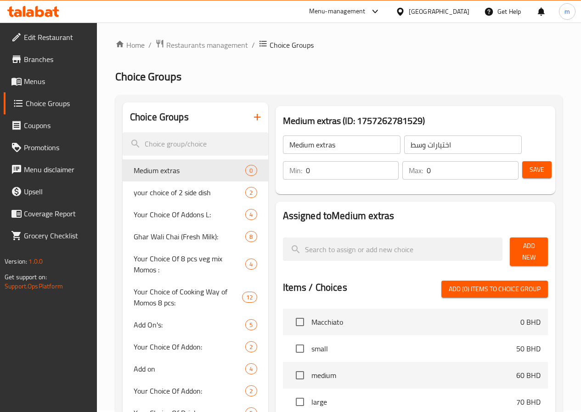
scroll to position [0, 0]
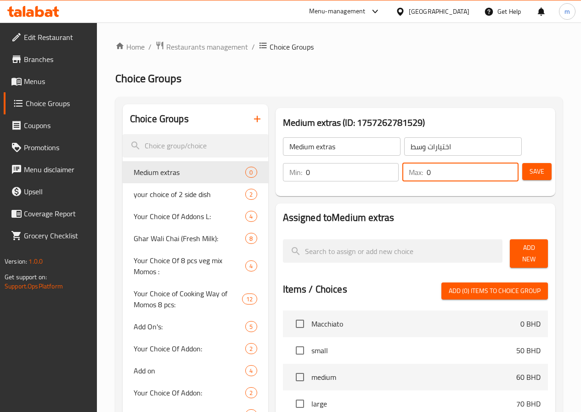
click at [427, 176] on input "0" at bounding box center [473, 172] width 92 height 18
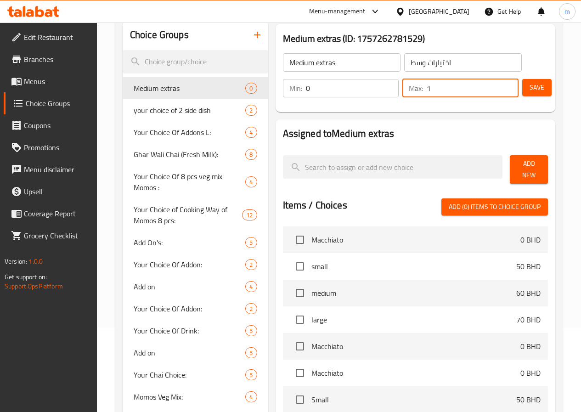
scroll to position [92, 0]
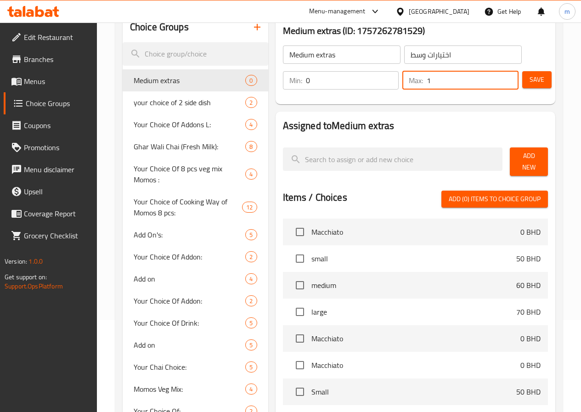
type input "1"
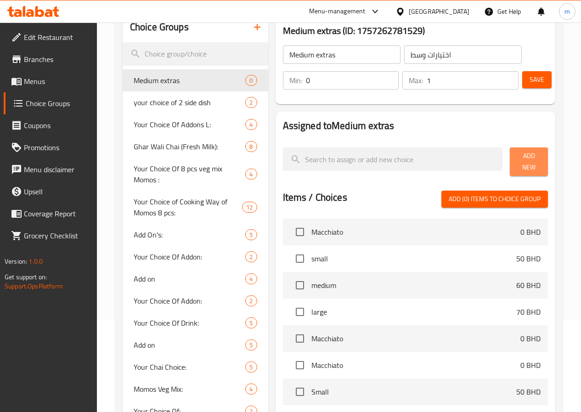
click at [517, 160] on span "Add New" at bounding box center [528, 161] width 23 height 23
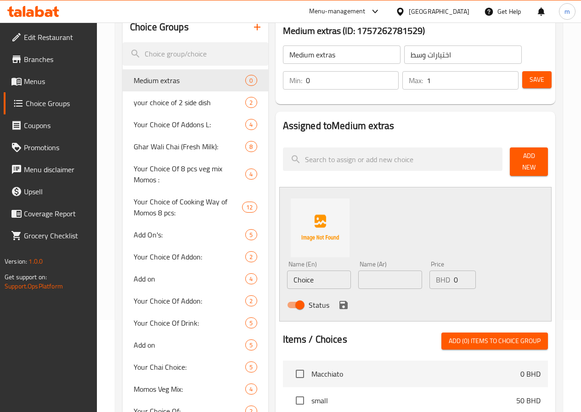
click at [296, 278] on input "Choice" at bounding box center [319, 280] width 64 height 18
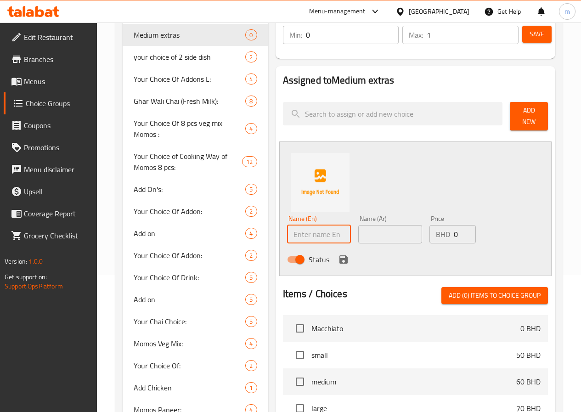
scroll to position [138, 0]
type input "ؤ"
click at [292, 225] on input "text" at bounding box center [319, 234] width 64 height 18
paste input "Caramel sauce"
type input "Caramel Sauce"
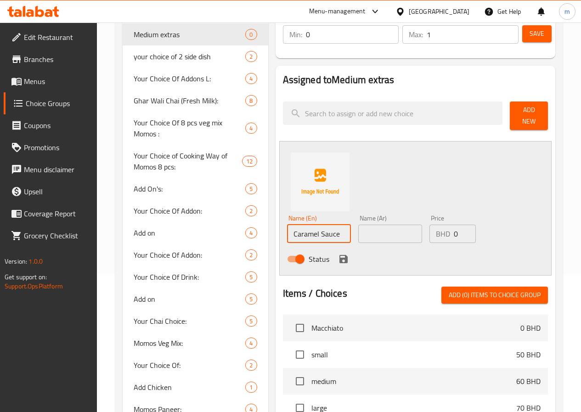
click at [358, 232] on input "text" at bounding box center [390, 234] width 64 height 18
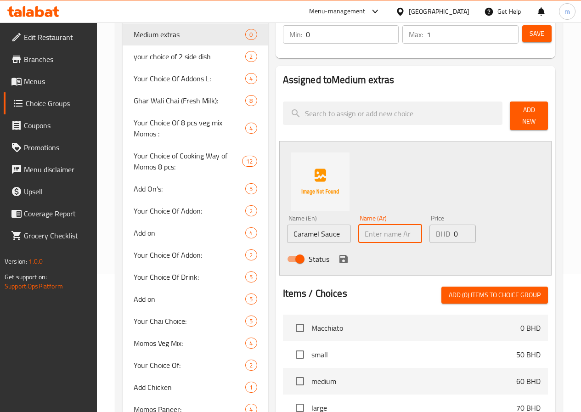
type input "صوص كراميل"
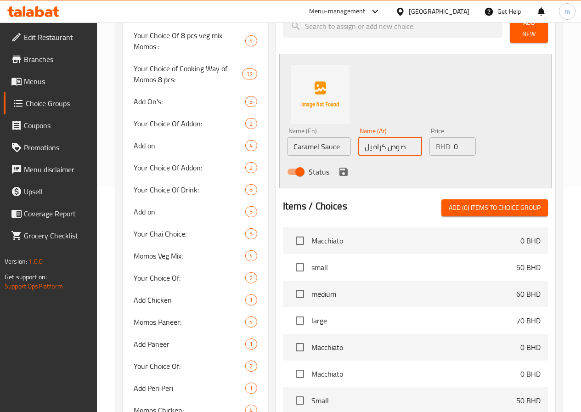
scroll to position [230, 0]
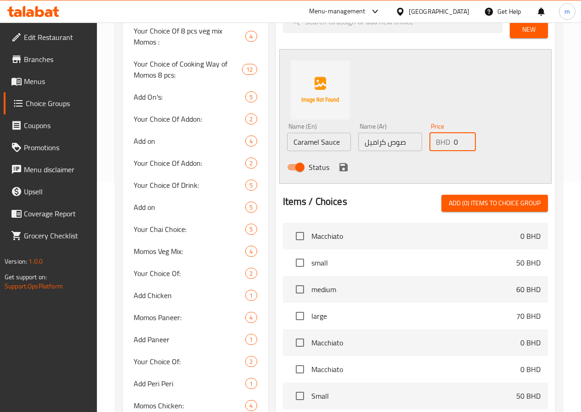
click at [454, 142] on input "0" at bounding box center [465, 142] width 22 height 18
click at [454, 140] on input "020" at bounding box center [465, 142] width 22 height 18
type input "20"
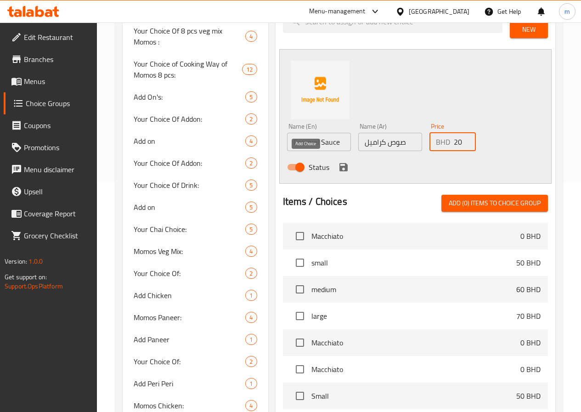
click at [339, 163] on icon "save" at bounding box center [343, 167] width 8 height 8
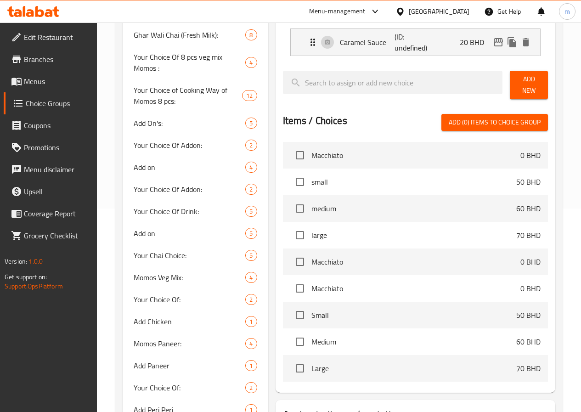
scroll to position [92, 0]
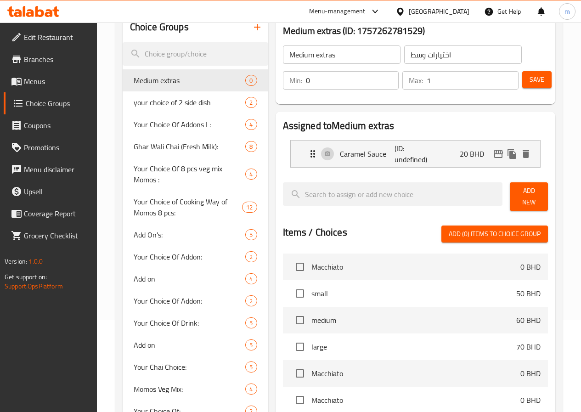
click at [523, 197] on span "Add New" at bounding box center [528, 196] width 23 height 23
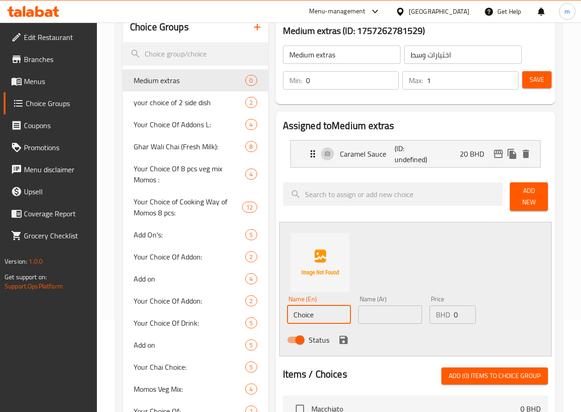
click at [287, 307] on input "Choice" at bounding box center [319, 314] width 64 height 18
type input "Chocolate Sauce"
click at [358, 312] on input "text" at bounding box center [390, 314] width 64 height 18
type input "صوص شيكولاتة"
click at [431, 309] on div "BHD 0 Price" at bounding box center [452, 314] width 46 height 18
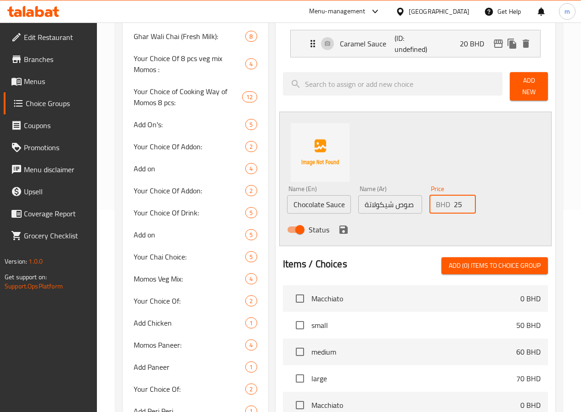
scroll to position [230, 0]
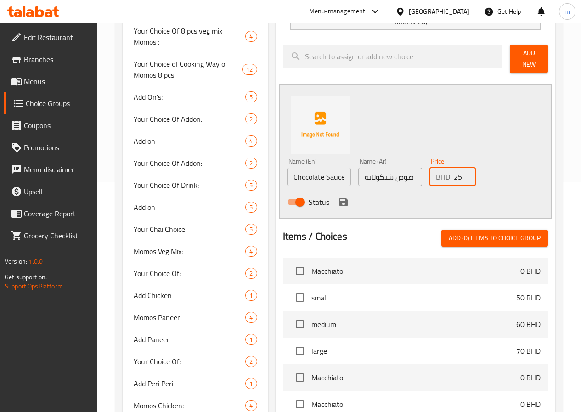
type input "25"
click at [339, 198] on icon "save" at bounding box center [343, 202] width 8 height 8
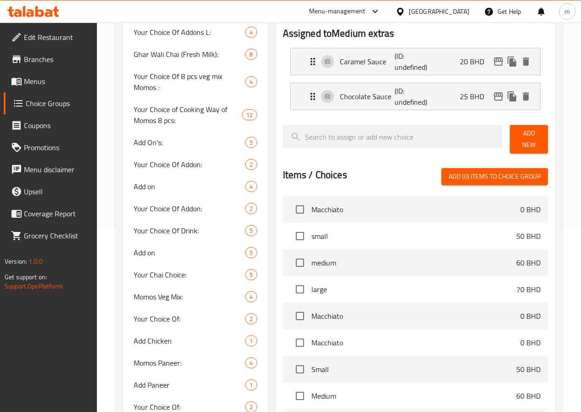
scroll to position [184, 0]
click at [534, 138] on span "Add New" at bounding box center [528, 139] width 23 height 23
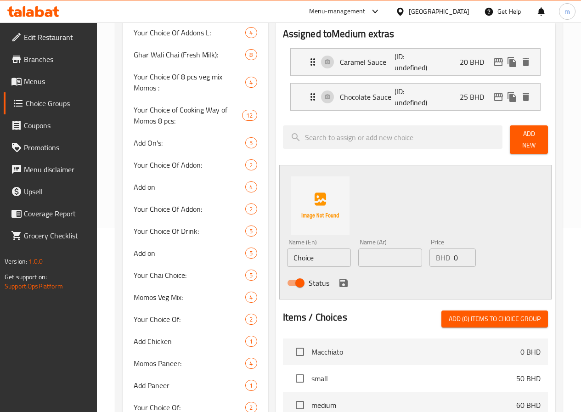
click at [289, 259] on input "Choice" at bounding box center [319, 257] width 64 height 18
type input "Vanilla Sauce"
click at [358, 256] on input "text" at bounding box center [390, 257] width 64 height 18
type input "صوص فانيليا"
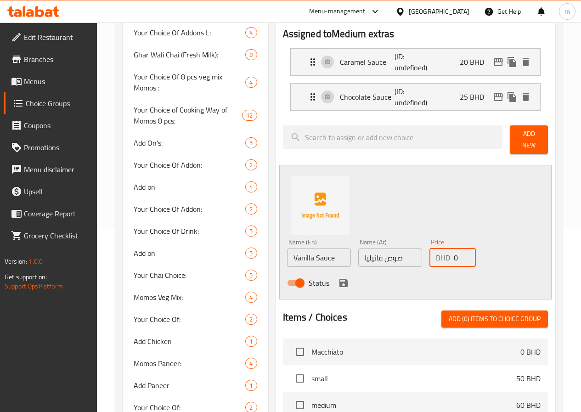
drag, startPoint x: 452, startPoint y: 255, endPoint x: 430, endPoint y: 250, distance: 21.7
click at [430, 250] on div "BHD 0 Price" at bounding box center [452, 257] width 46 height 18
type input "30"
click at [338, 280] on icon "save" at bounding box center [343, 282] width 11 height 11
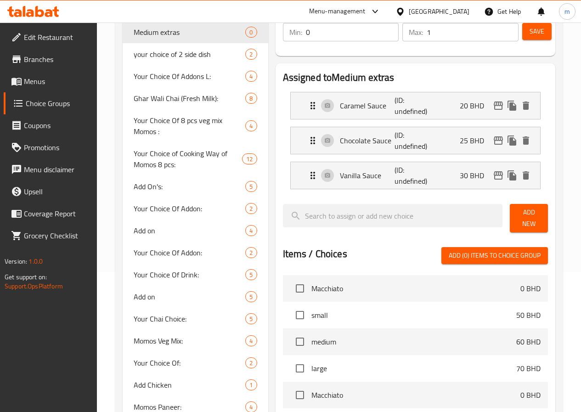
scroll to position [0, 0]
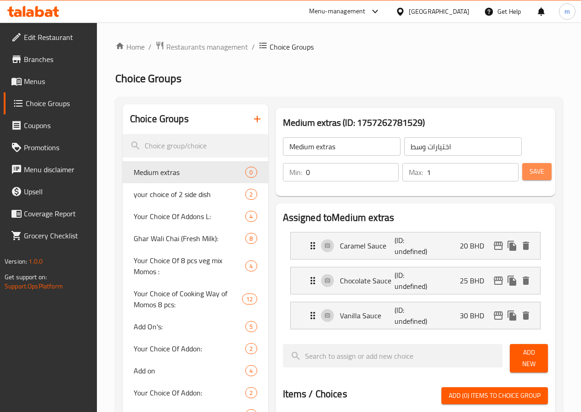
click at [532, 168] on span "Save" at bounding box center [537, 171] width 15 height 11
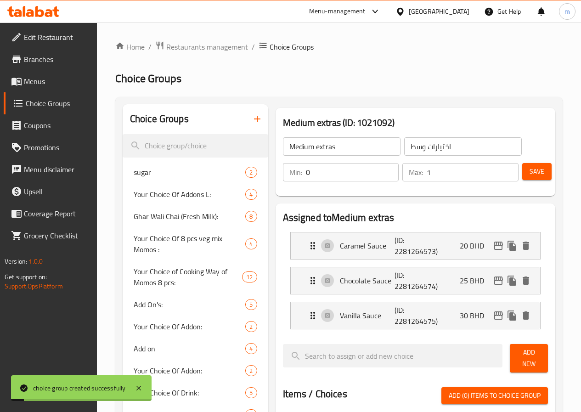
click at [310, 147] on input "Medium extras" at bounding box center [342, 146] width 118 height 18
click at [252, 117] on icon "button" at bounding box center [257, 118] width 11 height 11
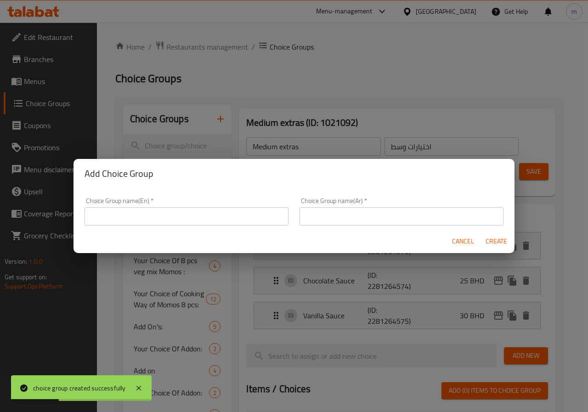
click at [181, 212] on input "text" at bounding box center [187, 216] width 204 height 18
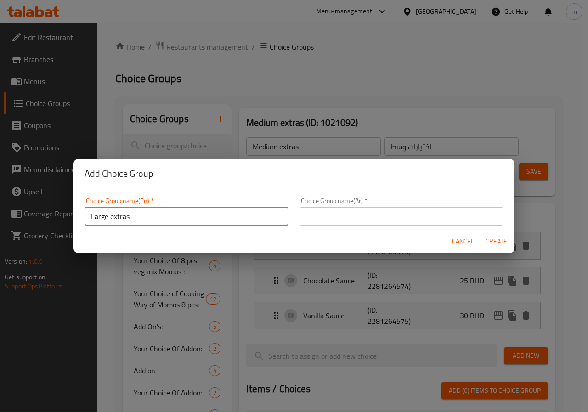
type input "Large extras"
click at [361, 218] on input "text" at bounding box center [401, 216] width 204 height 18
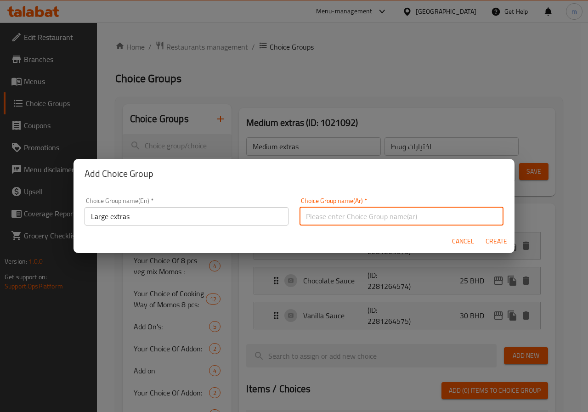
type input "ل"
type input "الاضافات كبير"
click at [497, 245] on span "Create" at bounding box center [496, 241] width 22 height 11
type input "Large extras"
type input "الاضافات كبير"
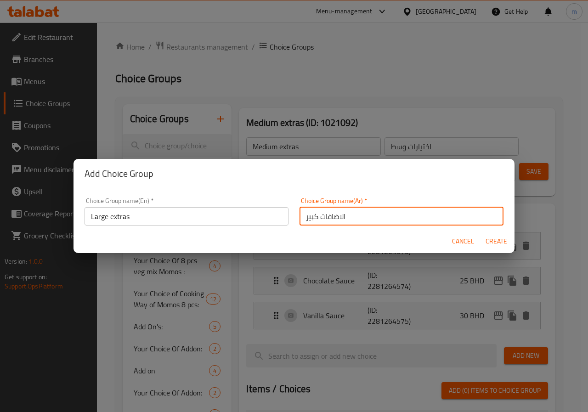
type input "0"
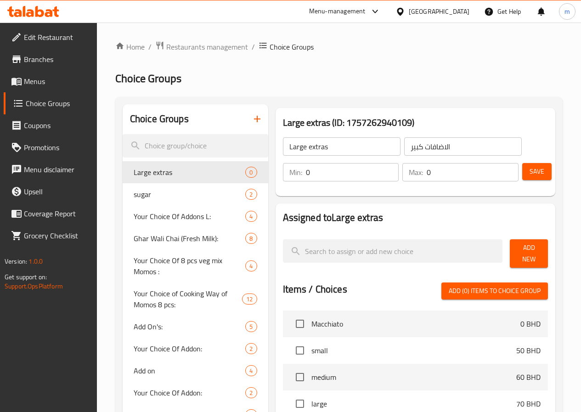
click at [427, 170] on input "0" at bounding box center [473, 172] width 92 height 18
type input "1"
click at [510, 253] on button "Add New" at bounding box center [529, 253] width 38 height 28
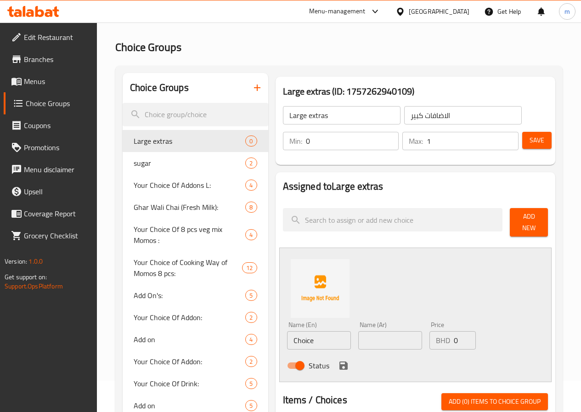
scroll to position [92, 0]
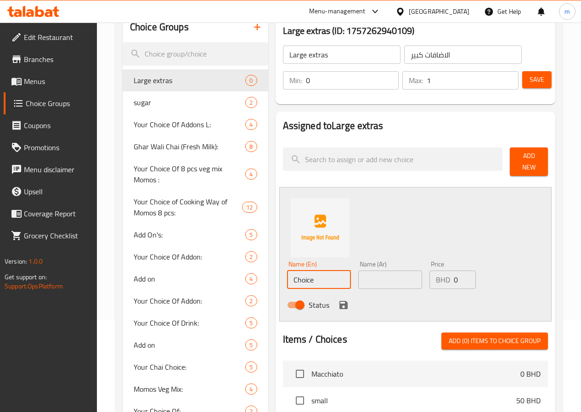
click at [288, 274] on input "Choice" at bounding box center [319, 280] width 64 height 18
type input "Caramel Sauce"
click at [379, 281] on input "text" at bounding box center [390, 280] width 64 height 18
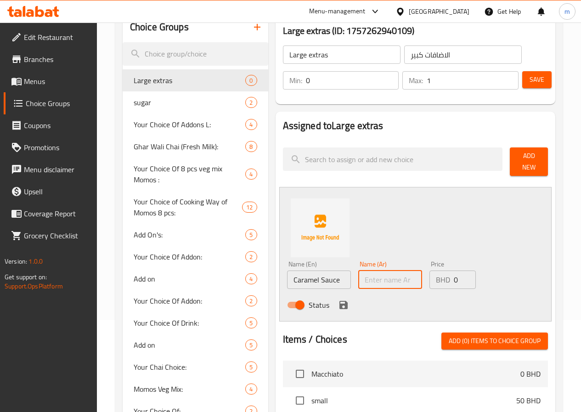
type input "صوص كراميل"
drag, startPoint x: 443, startPoint y: 278, endPoint x: 435, endPoint y: 276, distance: 8.9
click at [435, 276] on div "BHD 0 Price" at bounding box center [452, 280] width 46 height 18
type input "30"
click at [338, 299] on icon "save" at bounding box center [343, 304] width 11 height 11
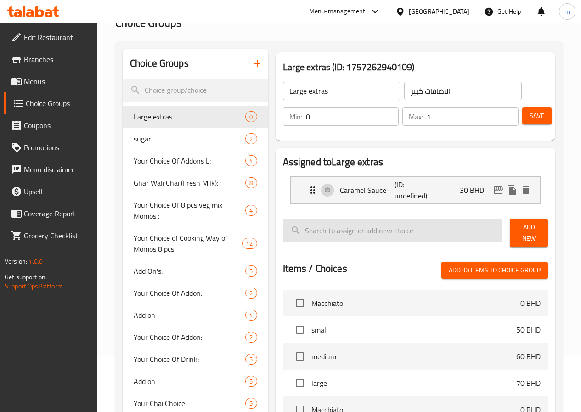
scroll to position [0, 0]
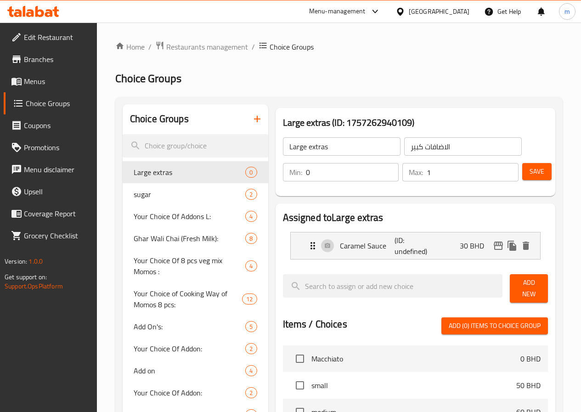
click at [534, 288] on span "Add New" at bounding box center [528, 288] width 23 height 23
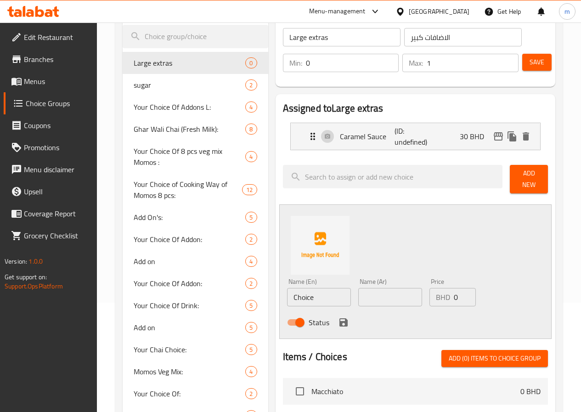
scroll to position [138, 0]
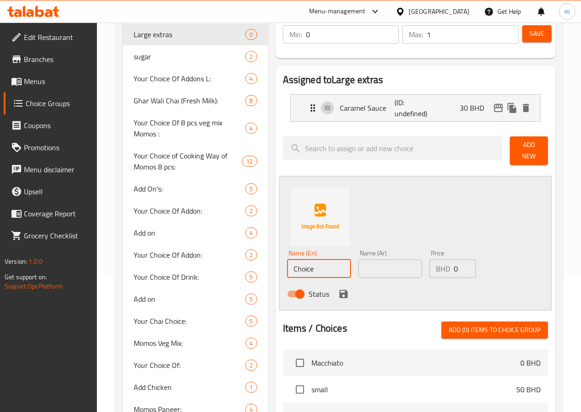
click at [298, 264] on input "Choice" at bounding box center [319, 269] width 64 height 18
click at [297, 265] on input "Choice" at bounding box center [319, 269] width 64 height 18
click at [290, 265] on input "Choice" at bounding box center [319, 269] width 64 height 18
type input "Chocolate Sauce"
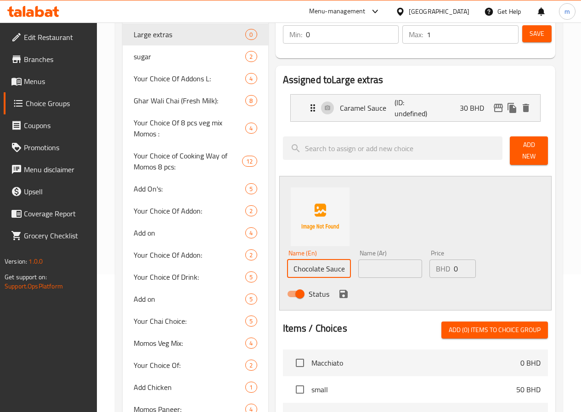
click at [367, 266] on input "text" at bounding box center [390, 269] width 64 height 18
type input "صوص شيكولاتة"
click at [454, 263] on input "0" at bounding box center [465, 269] width 22 height 18
click at [454, 265] on input "0" at bounding box center [465, 269] width 22 height 18
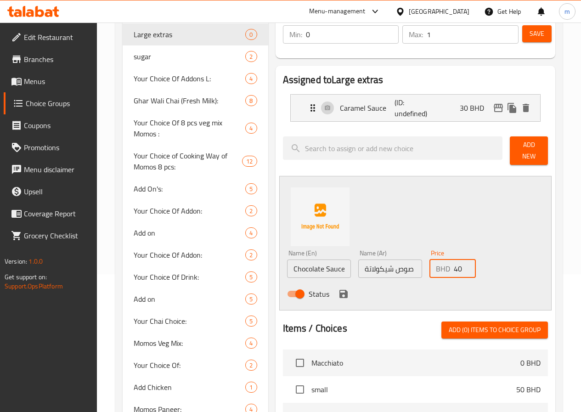
type input "40"
click at [308, 282] on div "Status" at bounding box center [390, 294] width 214 height 25
click at [338, 288] on icon "save" at bounding box center [343, 293] width 11 height 11
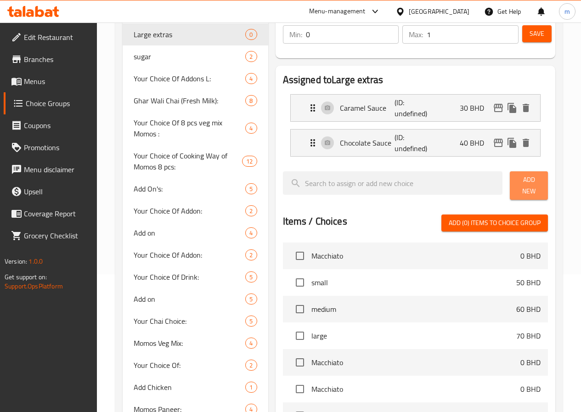
click at [521, 186] on span "Add New" at bounding box center [528, 185] width 23 height 23
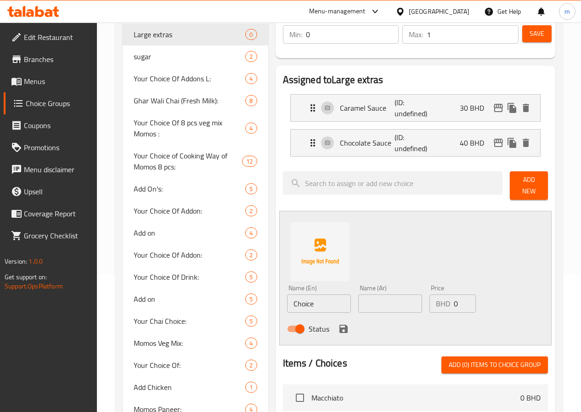
click at [289, 294] on input "Choice" at bounding box center [319, 303] width 64 height 18
type input "ر"
type input "ؤ"
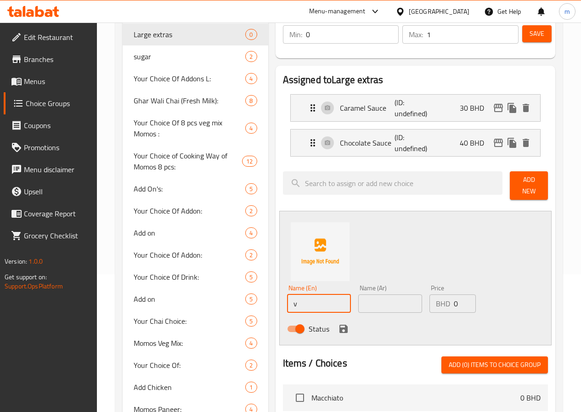
type input "Vanilla Sauce"
click at [359, 304] on input "text" at bounding box center [390, 303] width 64 height 18
type input "صوص فانيليا"
drag, startPoint x: 444, startPoint y: 301, endPoint x: 433, endPoint y: 300, distance: 10.6
click at [433, 300] on div "BHD 0 Price" at bounding box center [452, 303] width 46 height 18
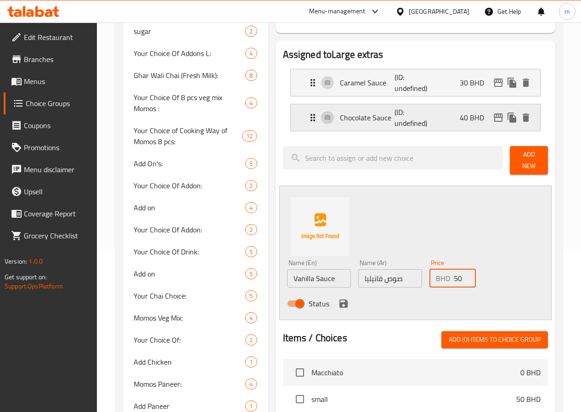
scroll to position [184, 0]
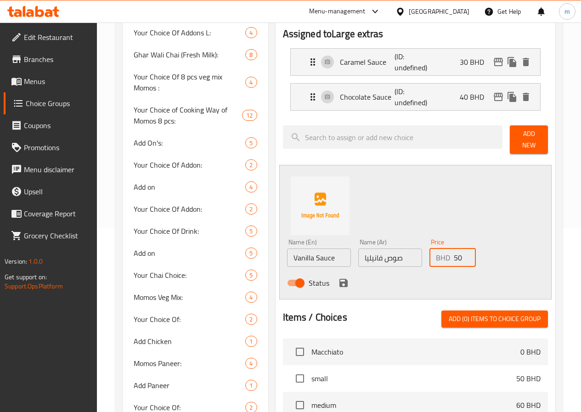
type input "50"
click at [339, 281] on icon "save" at bounding box center [343, 283] width 8 height 8
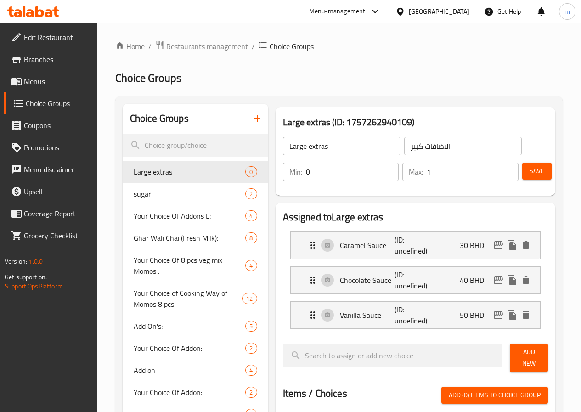
scroll to position [0, 0]
click at [541, 170] on span "Save" at bounding box center [537, 171] width 15 height 11
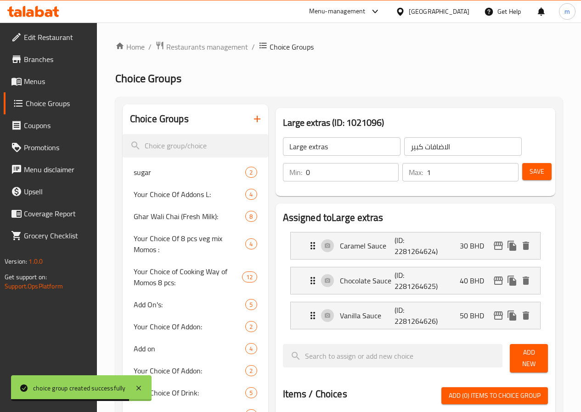
click at [49, 80] on span "Menus" at bounding box center [57, 81] width 66 height 11
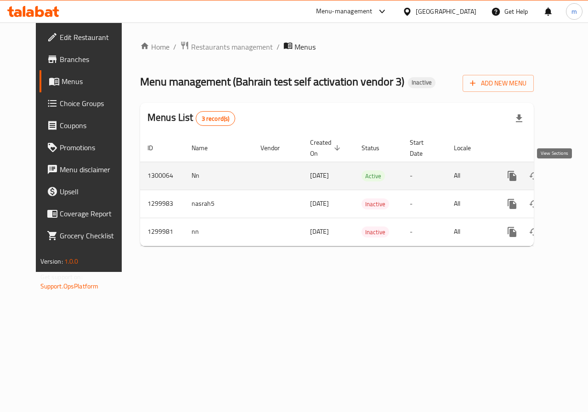
click at [573, 175] on icon "enhanced table" at bounding box center [578, 175] width 11 height 11
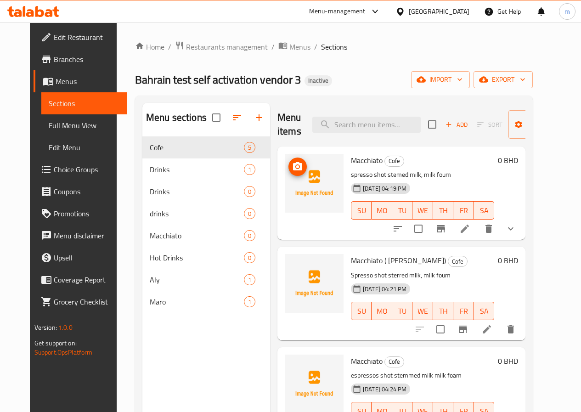
click at [285, 182] on img at bounding box center [314, 183] width 59 height 59
click at [469, 228] on icon at bounding box center [465, 229] width 8 height 8
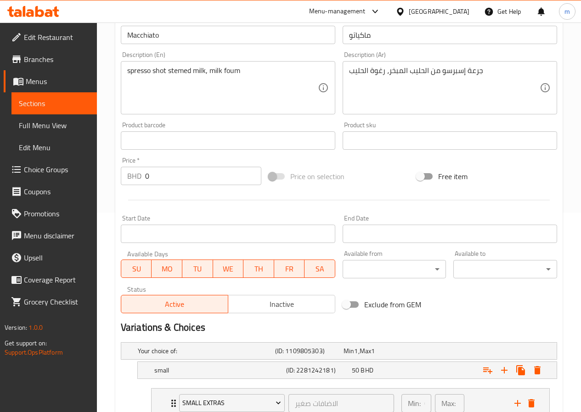
scroll to position [143, 0]
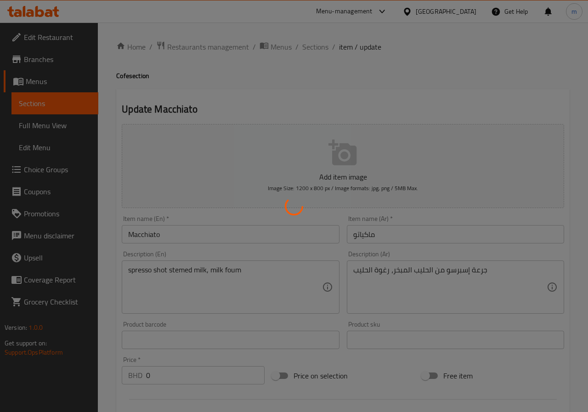
type input "اخيارك من الصوص صغير"
type input "0"
type input "الاضافات صغير"
type input "0"
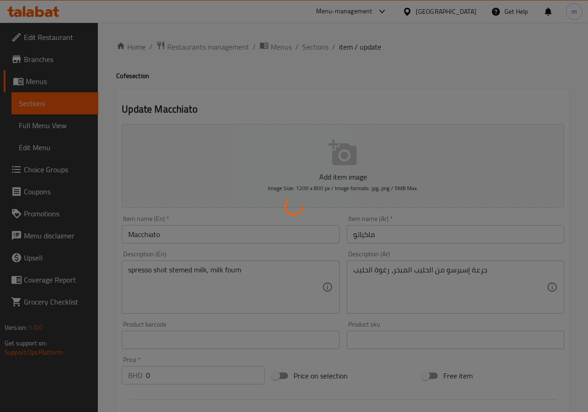
type input "1"
type input "سكر"
type input "1"
type input "سكر"
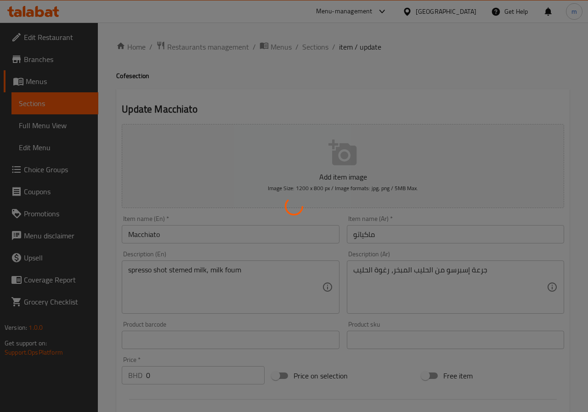
type input "1"
type input "سكر"
type input "1"
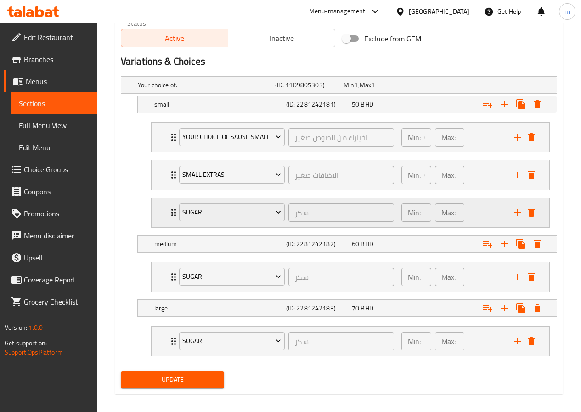
scroll to position [427, 0]
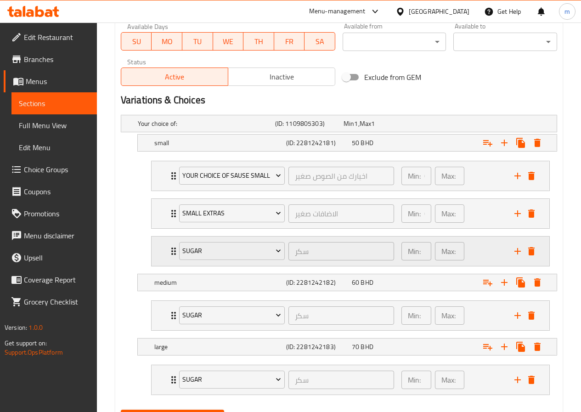
click at [171, 249] on icon "Expand" at bounding box center [173, 251] width 11 height 11
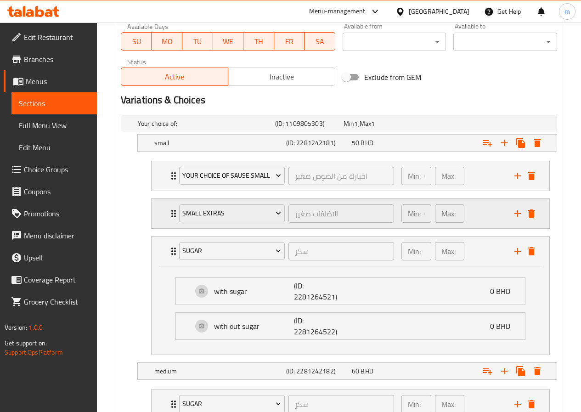
click at [173, 217] on icon "Expand" at bounding box center [173, 213] width 11 height 11
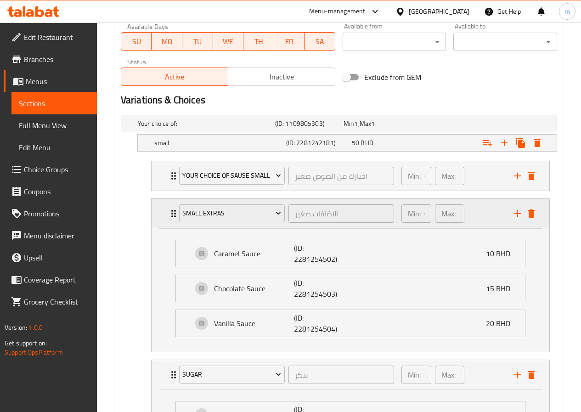
click at [173, 217] on icon "Expand" at bounding box center [173, 213] width 11 height 11
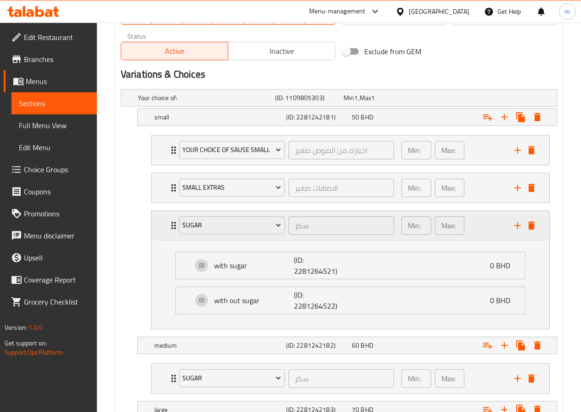
scroll to position [473, 0]
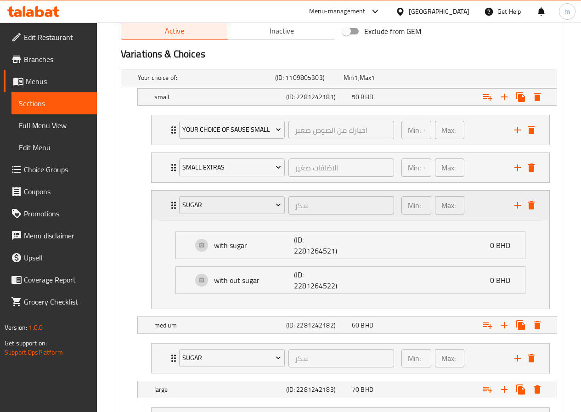
click at [175, 202] on div "sugar سكر ​" at bounding box center [287, 205] width 226 height 29
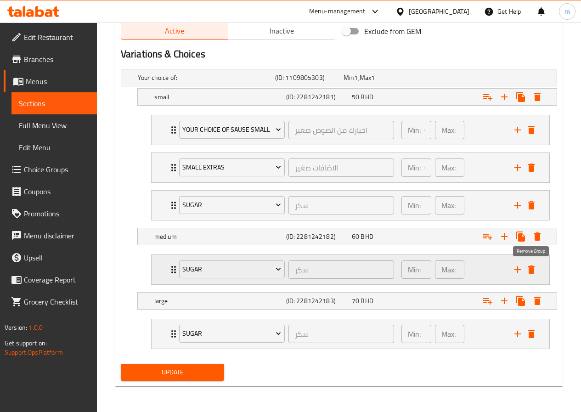
click at [530, 267] on icon "delete" at bounding box center [531, 269] width 6 height 8
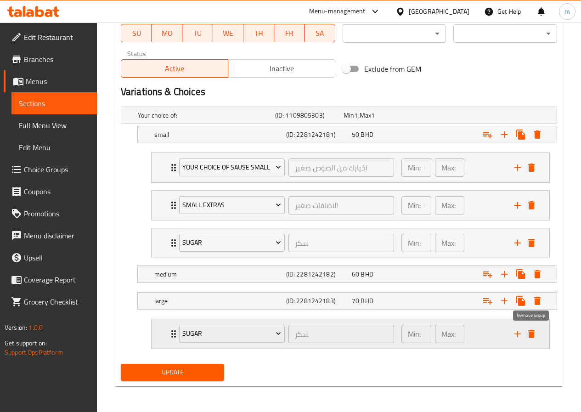
click at [533, 333] on icon "delete" at bounding box center [531, 334] width 6 height 8
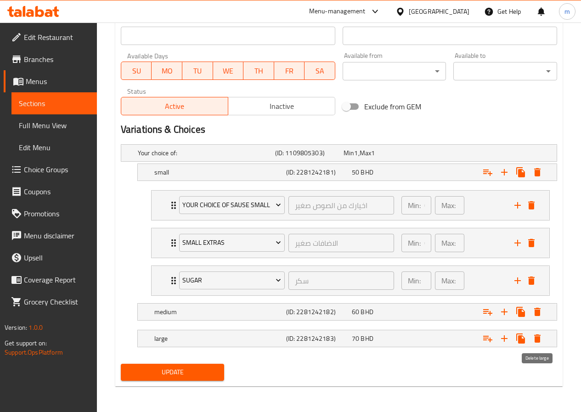
scroll to position [397, 0]
click at [489, 317] on icon "Expand" at bounding box center [487, 311] width 11 height 11
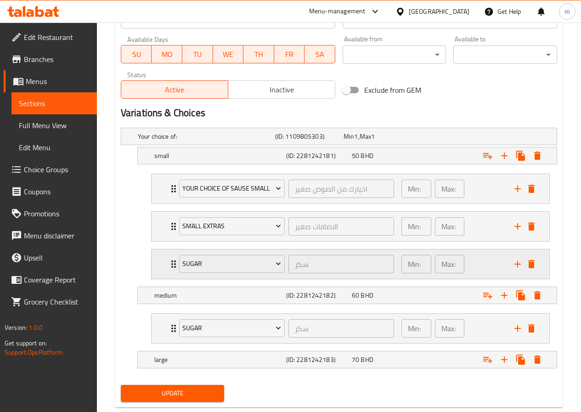
scroll to position [435, 0]
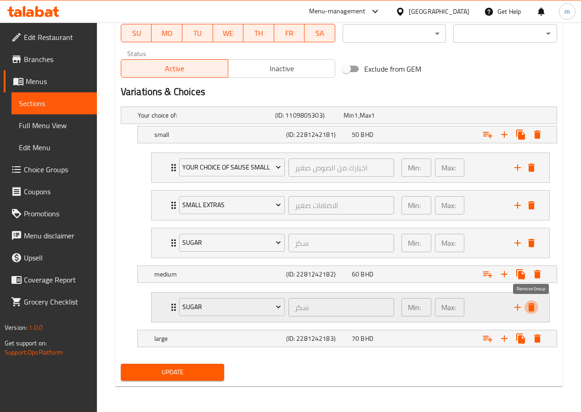
click at [534, 311] on icon "delete" at bounding box center [531, 307] width 11 height 11
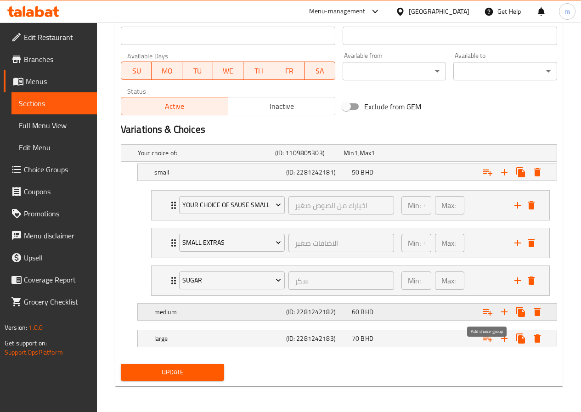
click at [492, 311] on icon "Expand" at bounding box center [487, 311] width 11 height 11
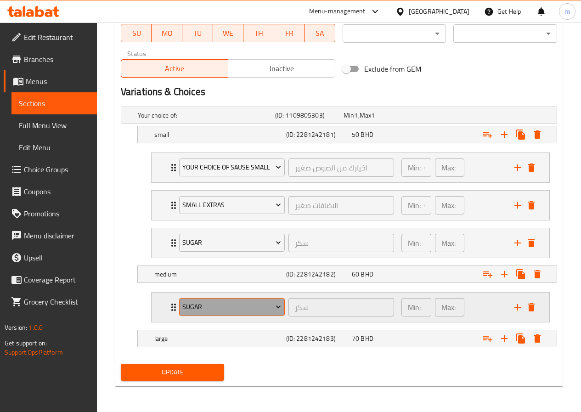
click at [248, 306] on span "sugar" at bounding box center [231, 306] width 99 height 11
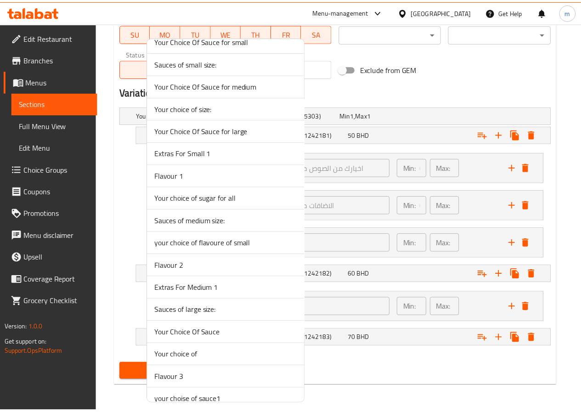
scroll to position [1587, 0]
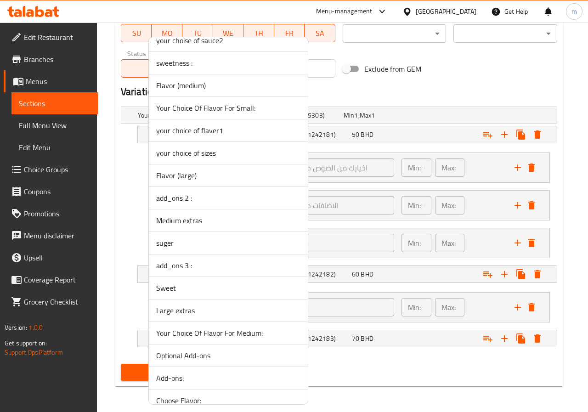
click at [234, 225] on span "Medium extras" at bounding box center [228, 220] width 144 height 11
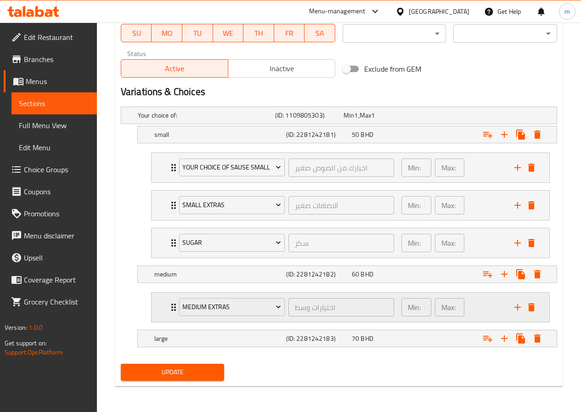
click at [171, 308] on icon "Expand" at bounding box center [173, 307] width 11 height 11
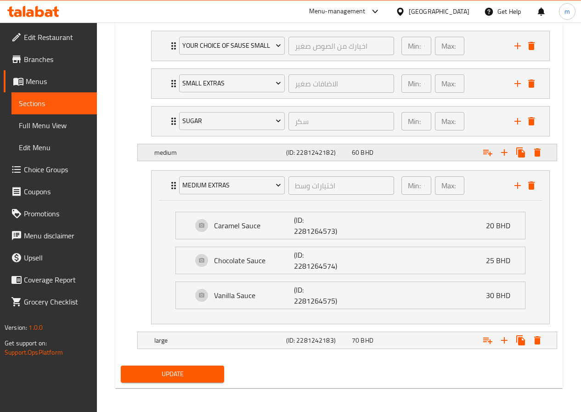
scroll to position [559, 0]
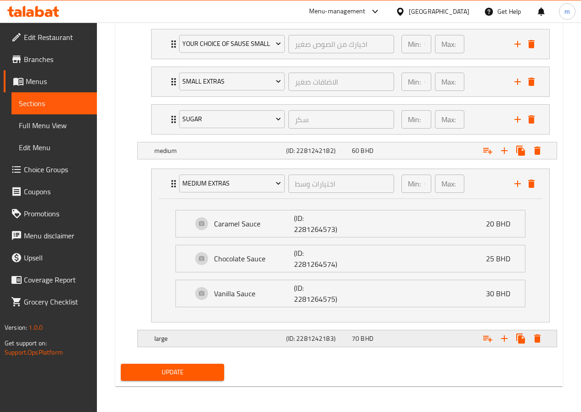
click at [484, 337] on icon "Expand" at bounding box center [487, 338] width 11 height 11
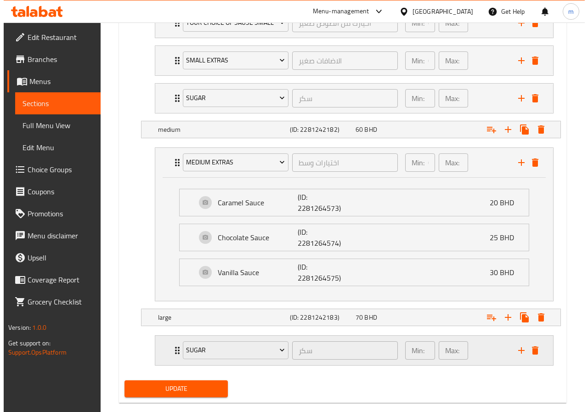
scroll to position [596, 0]
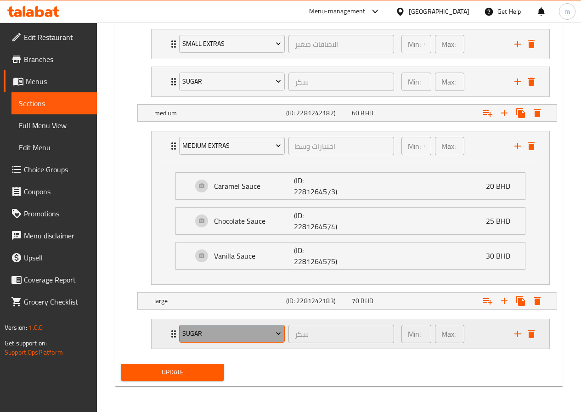
click at [232, 329] on span "sugar" at bounding box center [231, 333] width 99 height 11
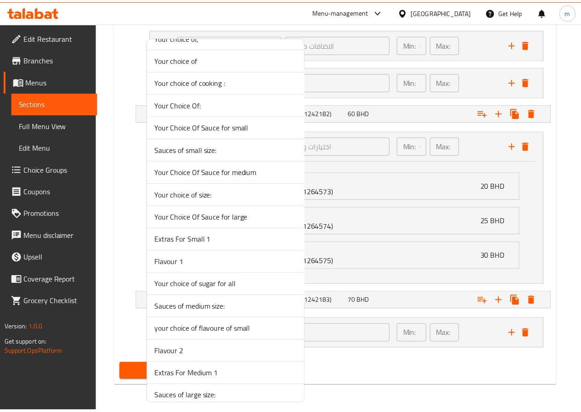
scroll to position [1677, 0]
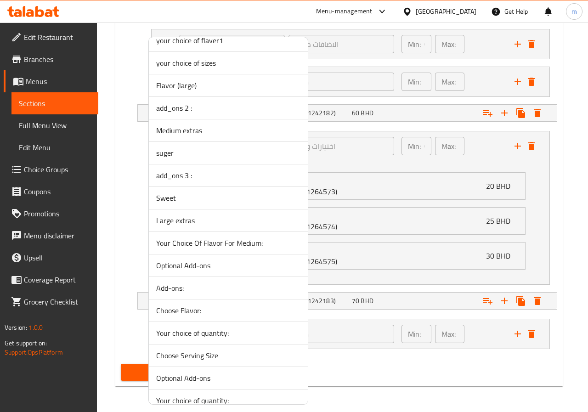
click at [179, 224] on span "Large extras" at bounding box center [228, 220] width 144 height 11
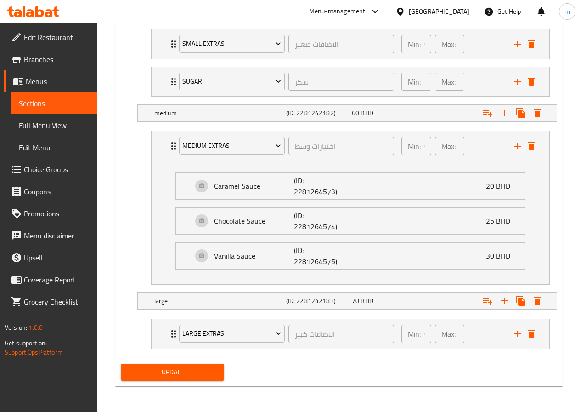
scroll to position [412, 0]
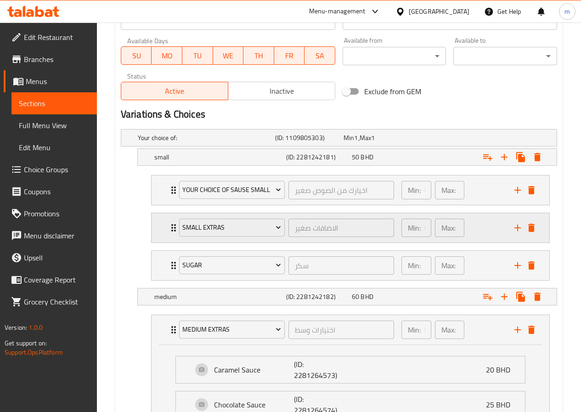
click at [170, 231] on icon "Expand" at bounding box center [173, 227] width 11 height 11
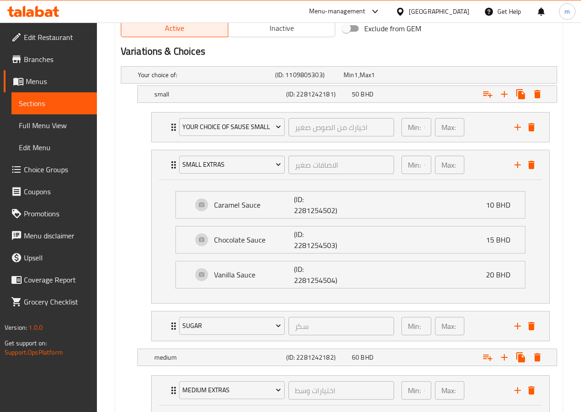
scroll to position [504, 0]
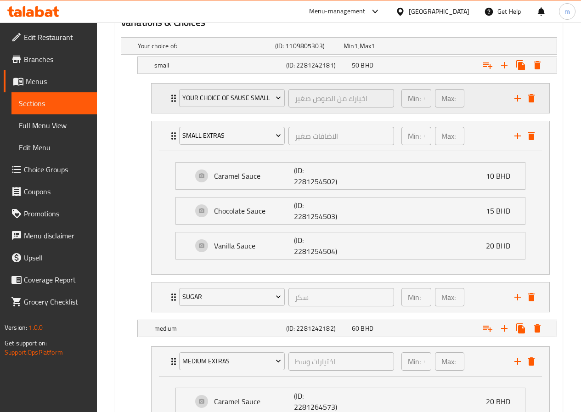
click at [178, 101] on div "your choice of sause small" at bounding box center [231, 98] width 109 height 22
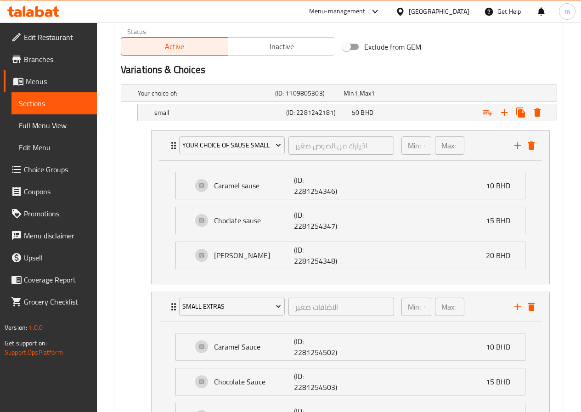
scroll to position [458, 0]
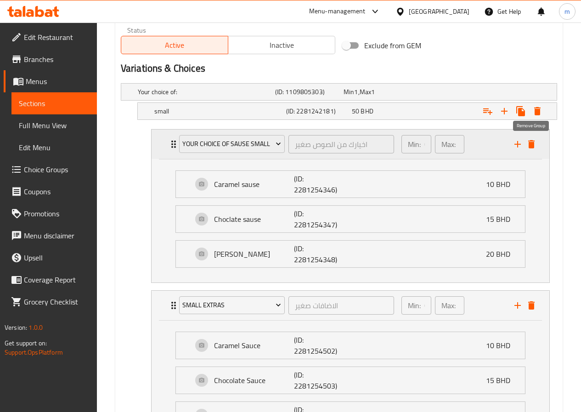
click at [533, 147] on icon "delete" at bounding box center [531, 144] width 6 height 8
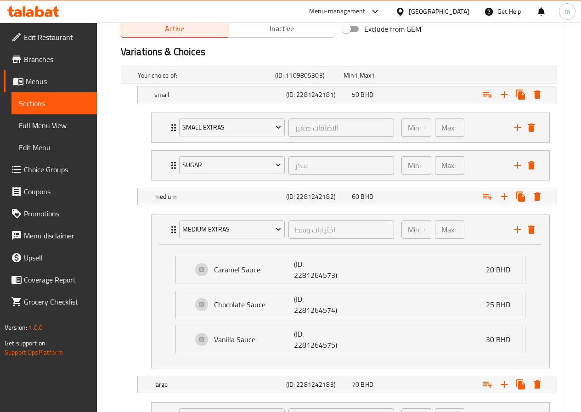
scroll to position [559, 0]
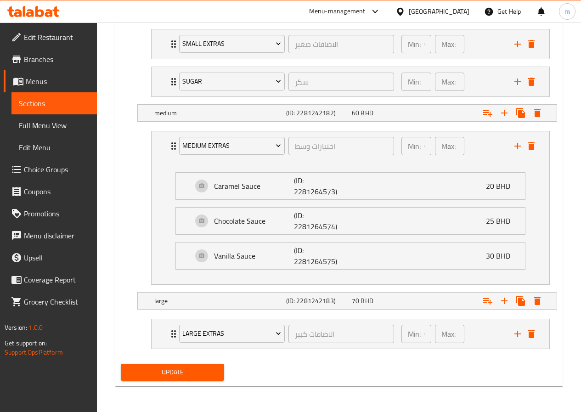
click at [179, 373] on span "Update" at bounding box center [172, 372] width 89 height 11
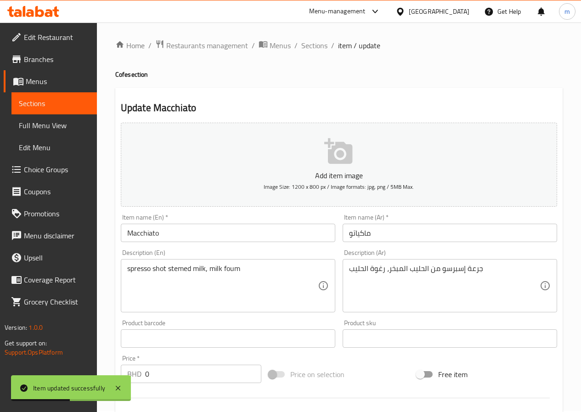
scroll to position [0, 0]
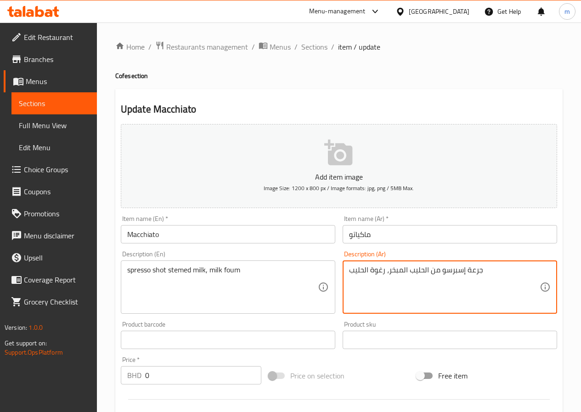
click at [395, 270] on textarea "جرعة إسبرسو من الحليب المبخر، رغوة الحليب" at bounding box center [444, 287] width 191 height 44
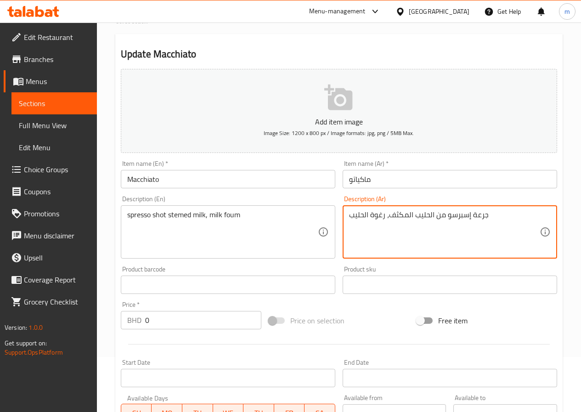
scroll to position [53, 0]
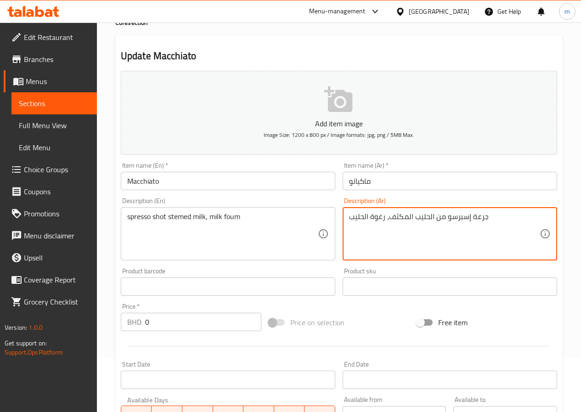
type textarea "جرعة إسبرسو من الحليب المكثف، رغوة الحليب"
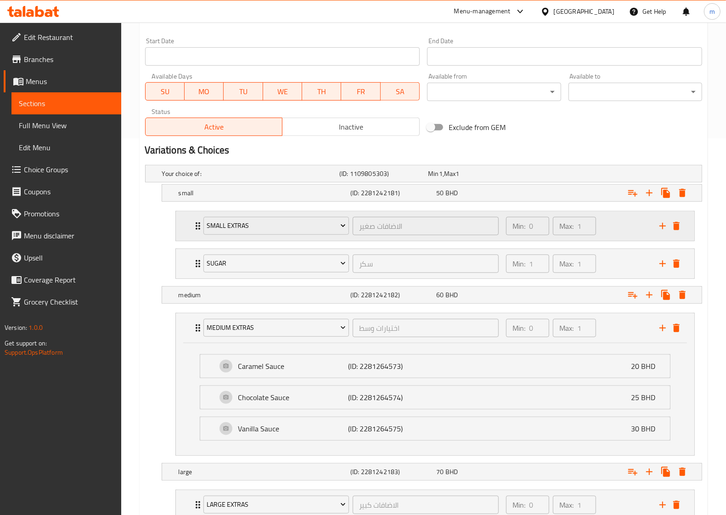
scroll to position [447, 0]
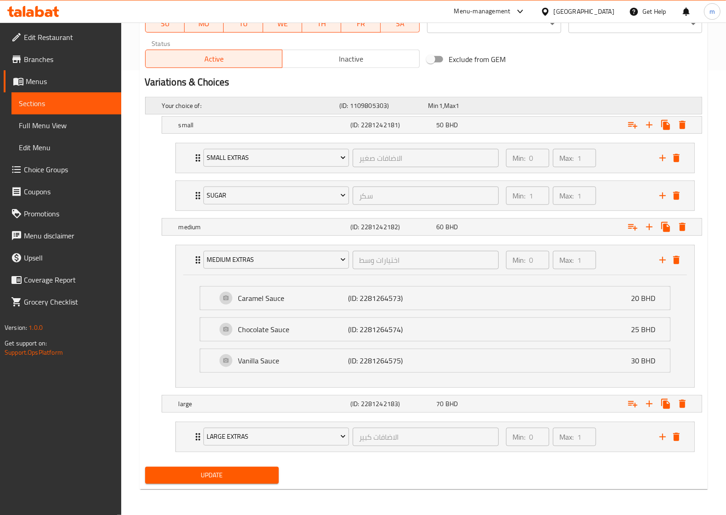
click at [214, 103] on h5 "Your choice of:" at bounding box center [249, 105] width 174 height 9
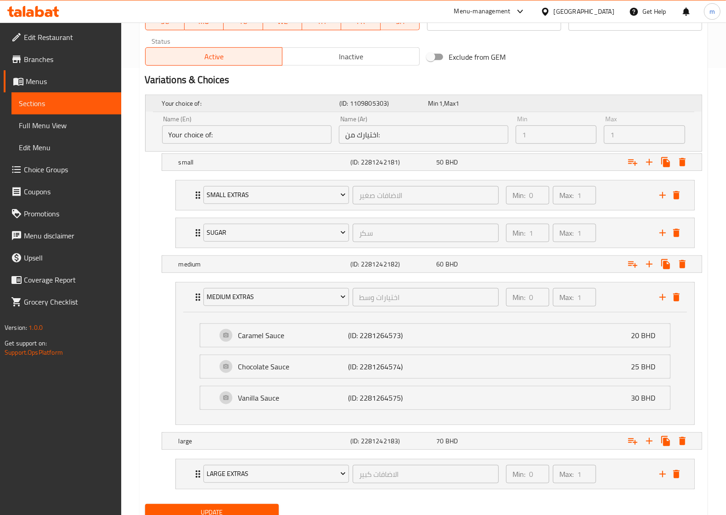
click at [214, 103] on h5 "Your choice of:" at bounding box center [249, 103] width 174 height 9
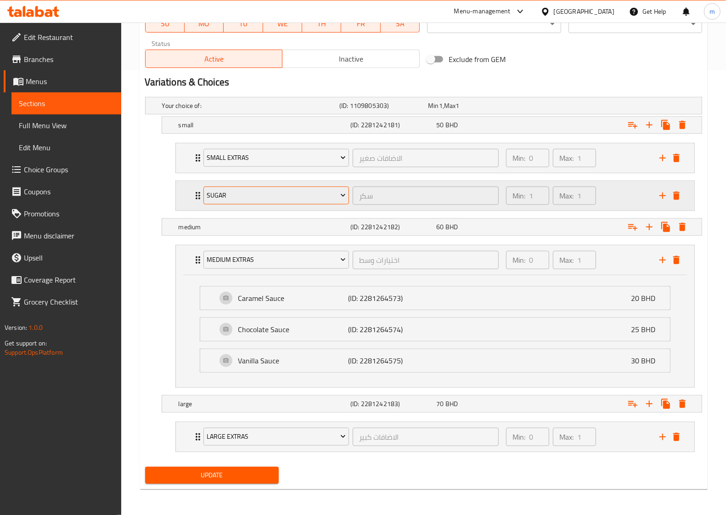
click at [235, 198] on span "sugar" at bounding box center [276, 195] width 139 height 11
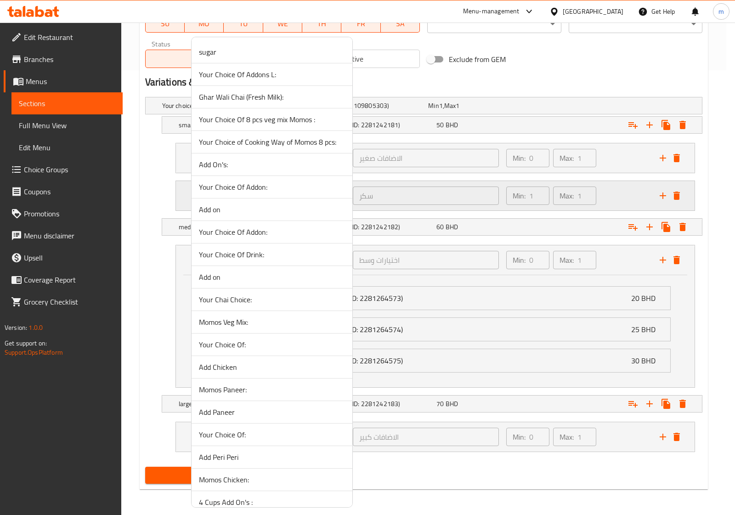
click at [177, 187] on div at bounding box center [367, 257] width 735 height 515
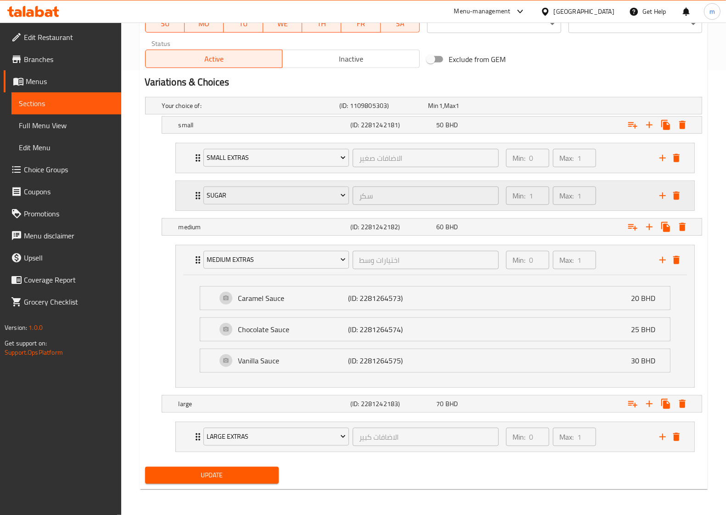
click at [198, 192] on div "sugar سكر ​" at bounding box center [351, 195] width 307 height 29
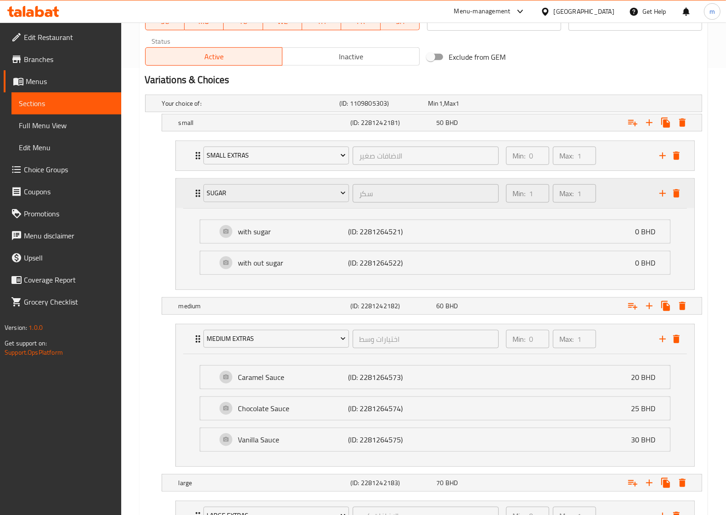
click at [198, 198] on div "sugar سكر ​" at bounding box center [351, 193] width 307 height 29
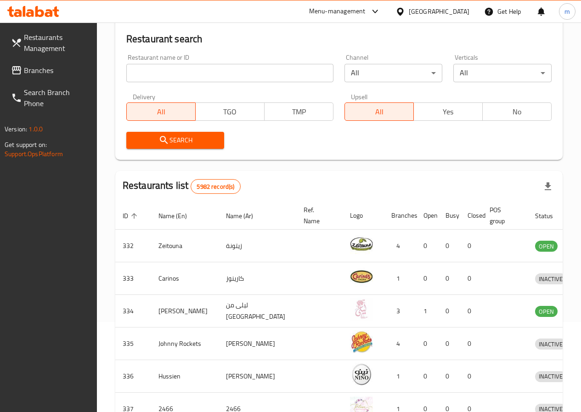
scroll to position [92, 0]
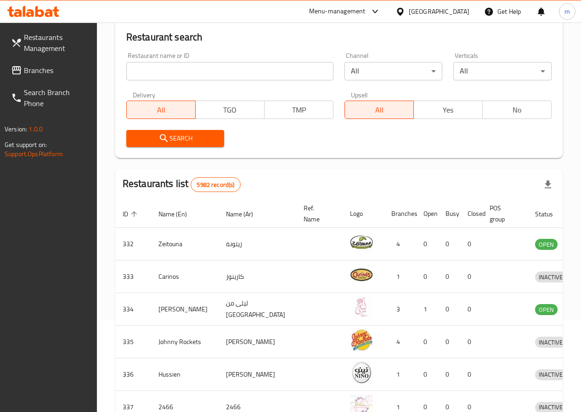
click at [45, 69] on span "Branches" at bounding box center [57, 70] width 66 height 11
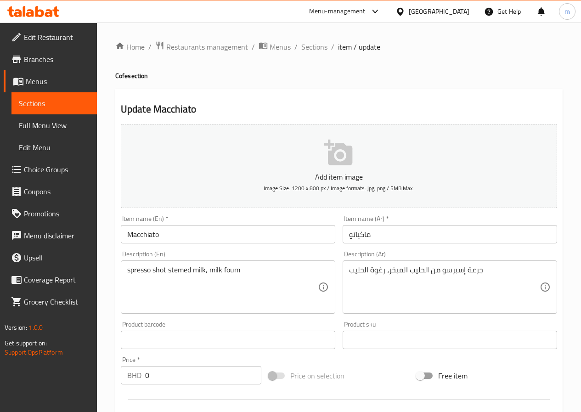
drag, startPoint x: 0, startPoint y: 0, endPoint x: 36, endPoint y: 84, distance: 91.6
click at [36, 84] on span "Menus" at bounding box center [58, 81] width 64 height 11
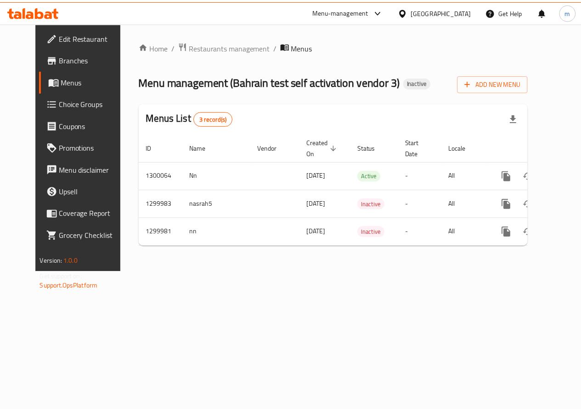
scroll to position [0, 3]
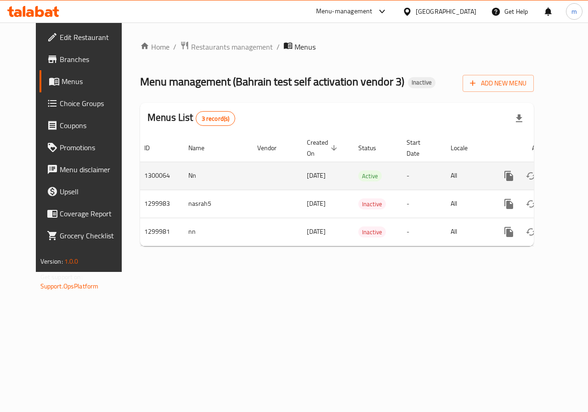
click at [570, 175] on icon "enhanced table" at bounding box center [575, 175] width 11 height 11
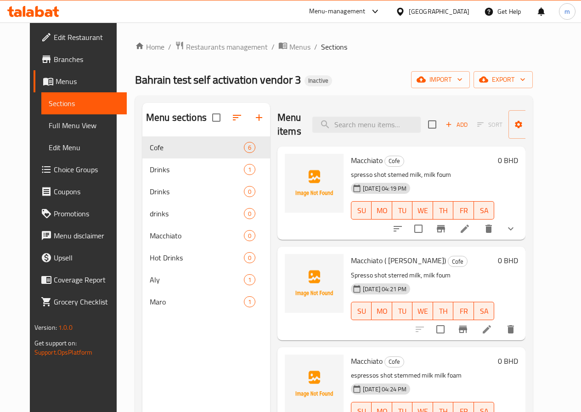
click at [54, 172] on span "Choice Groups" at bounding box center [87, 169] width 66 height 11
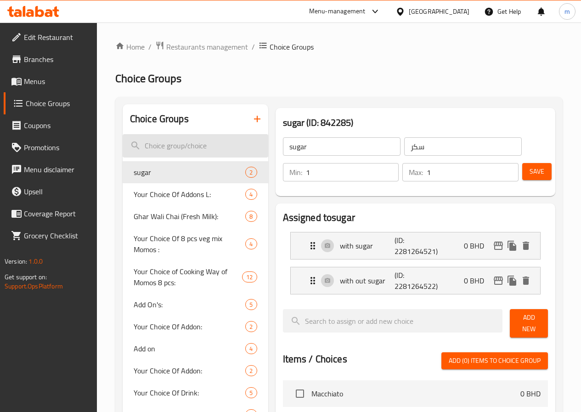
click at [194, 145] on input "search" at bounding box center [196, 145] width 146 height 23
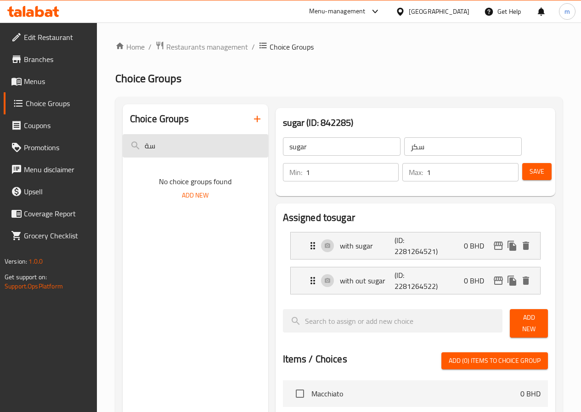
type input "س"
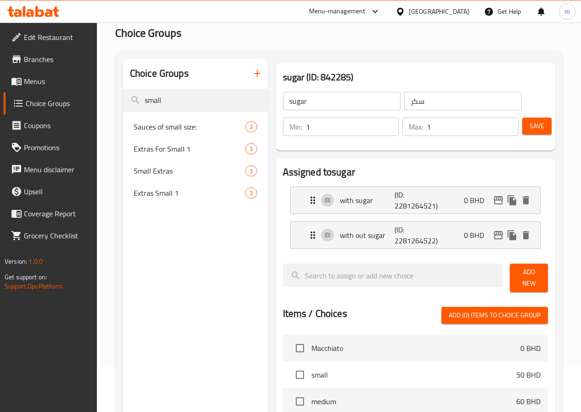
scroll to position [46, 0]
type input "small"
click at [152, 175] on span "Small Extras" at bounding box center [176, 170] width 85 height 11
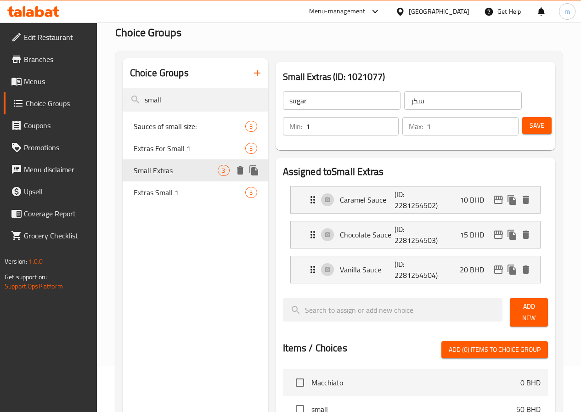
type input "Small Extras"
type input "الاضافات صغير"
type input "0"
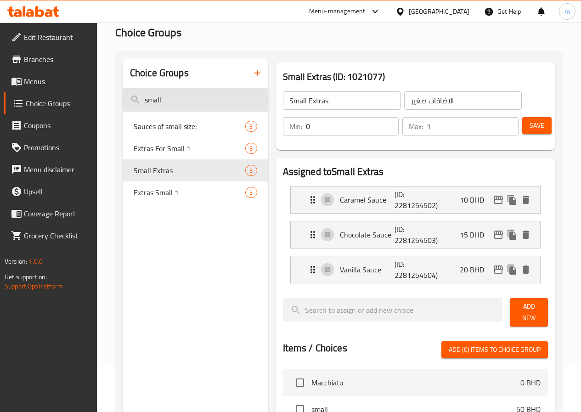
click at [189, 104] on input "small" at bounding box center [196, 99] width 146 height 23
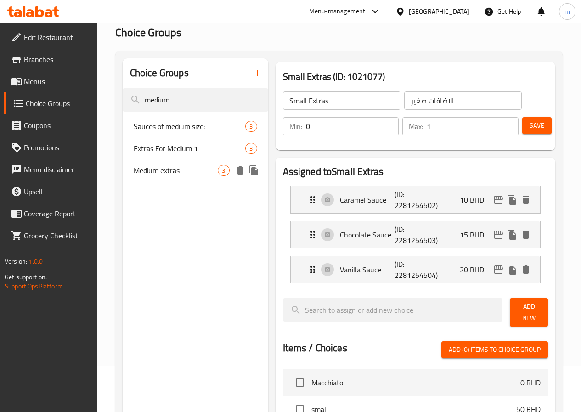
type input "medium"
click at [166, 176] on span "Medium extras" at bounding box center [176, 170] width 85 height 11
type input "Medium extras"
type input "اختيارات وسط"
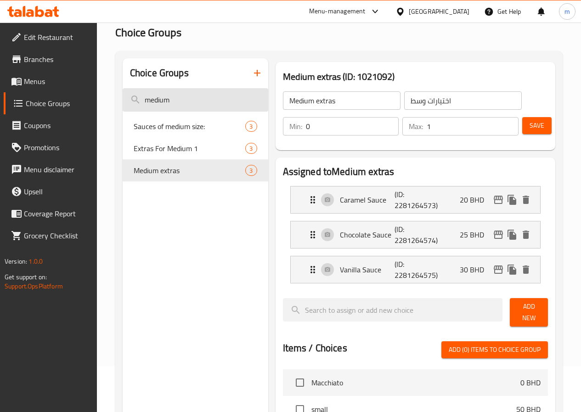
click at [181, 99] on input "medium" at bounding box center [196, 99] width 146 height 23
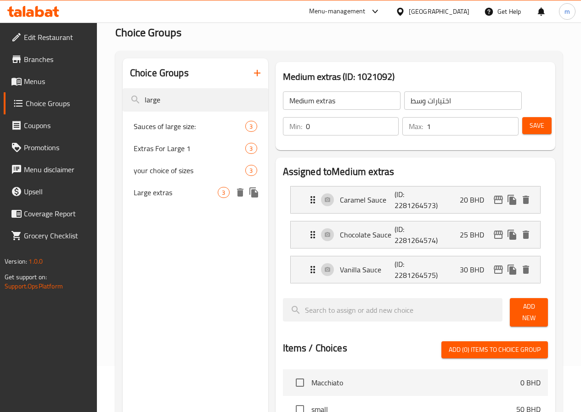
type input "large"
click at [155, 192] on span "Large extras" at bounding box center [176, 192] width 85 height 11
type input "Large extras"
type input "الاضافات كبير"
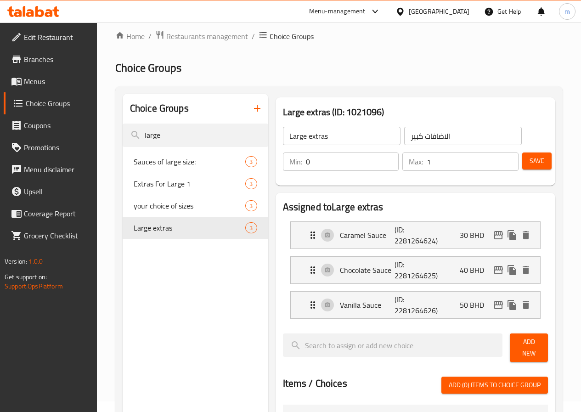
scroll to position [0, 0]
